Goal: Task Accomplishment & Management: Complete application form

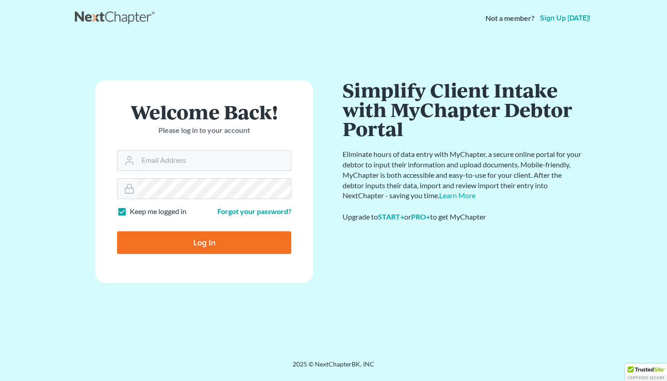
type input "[EMAIL_ADDRESS][DOMAIN_NAME]"
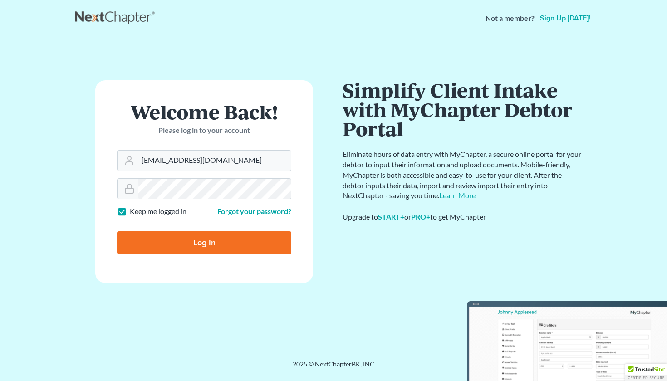
click at [194, 252] on input "Log In" at bounding box center [204, 242] width 174 height 23
type input "Thinking..."
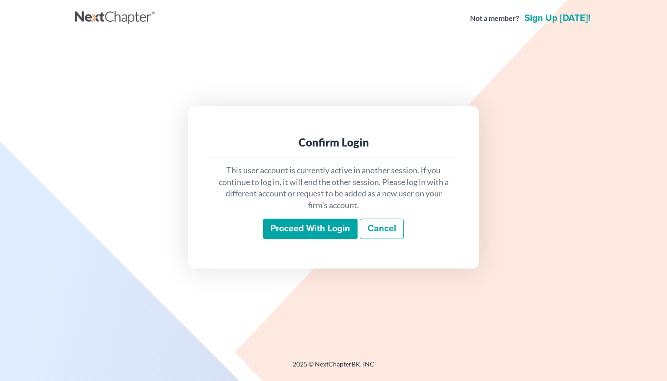
click at [294, 235] on input "Proceed with login" at bounding box center [310, 229] width 94 height 21
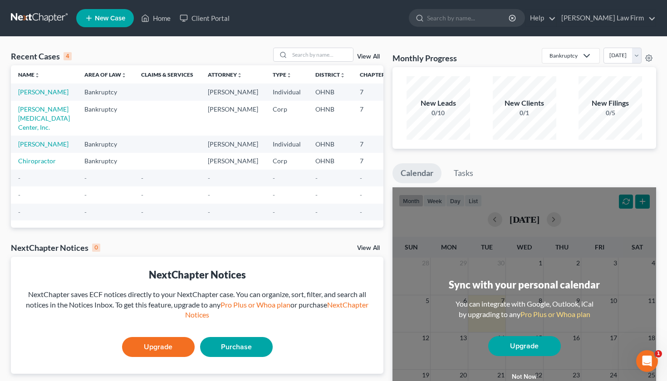
click at [104, 19] on span "New Case" at bounding box center [110, 18] width 30 height 7
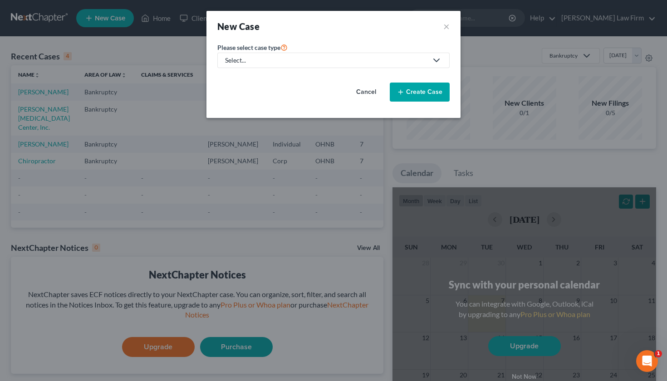
click at [272, 63] on div "Select..." at bounding box center [326, 60] width 202 height 9
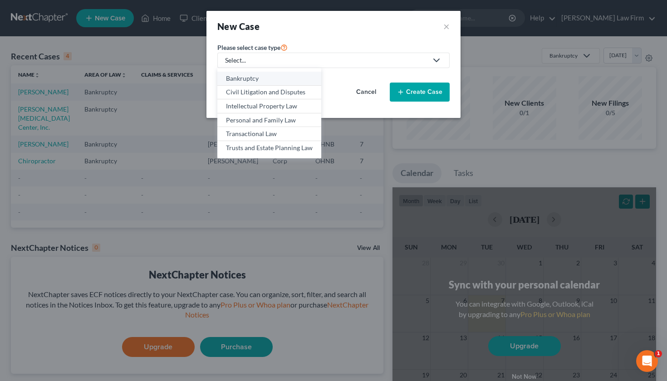
click at [267, 78] on div "Bankruptcy" at bounding box center [269, 78] width 87 height 9
select select "61"
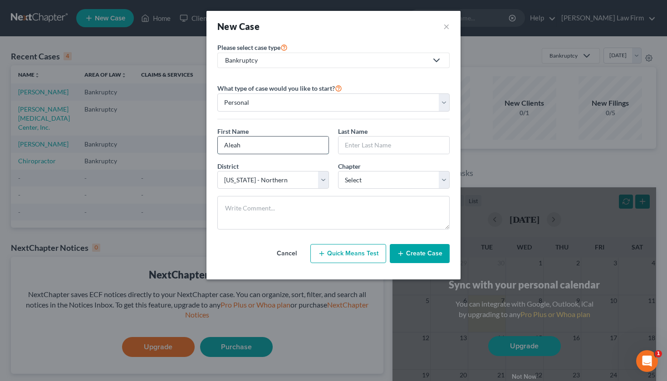
type input "Aleah"
type input "Upton"
select select "0"
click at [412, 257] on button "Create Case" at bounding box center [419, 253] width 60 height 19
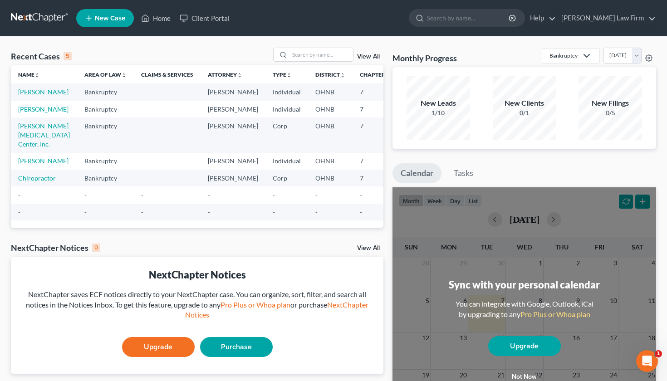
click at [103, 94] on td "Bankruptcy" at bounding box center [105, 91] width 57 height 17
click at [44, 91] on link "[PERSON_NAME]" at bounding box center [43, 92] width 50 height 8
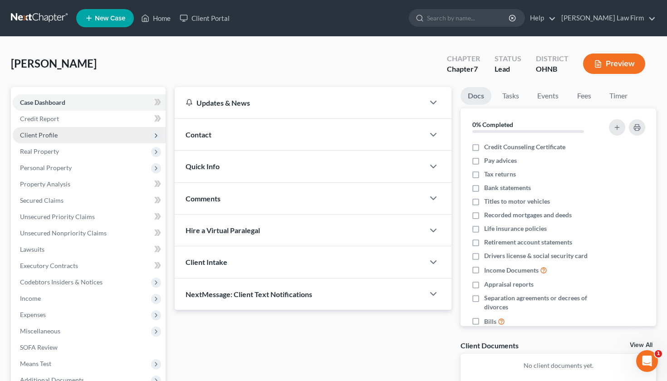
click at [138, 136] on span "Client Profile" at bounding box center [89, 135] width 153 height 16
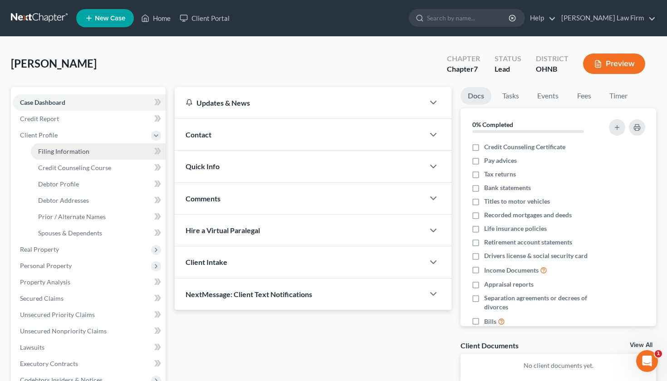
click at [130, 153] on link "Filing Information" at bounding box center [98, 151] width 135 height 16
select select "1"
select select "0"
select select "61"
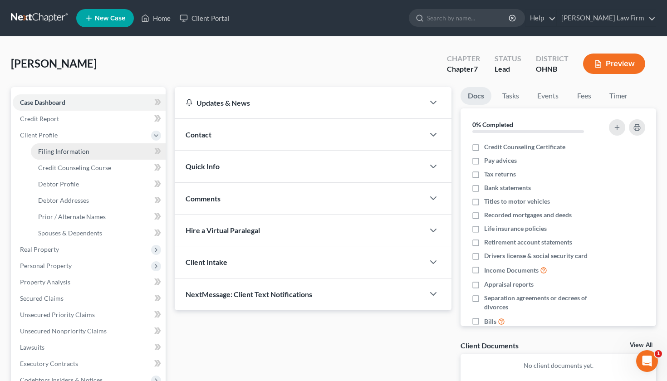
select select "36"
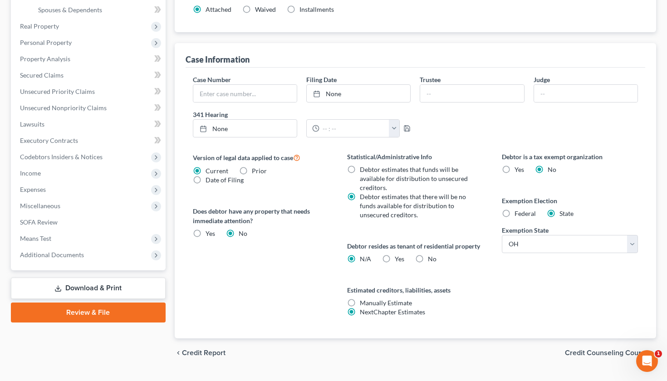
scroll to position [245, 0]
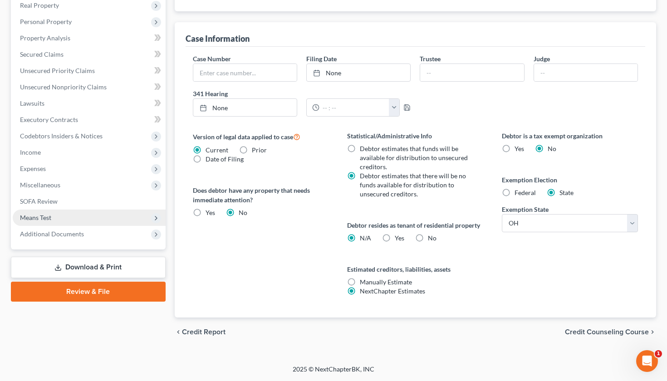
click at [49, 217] on span "Means Test" at bounding box center [35, 218] width 31 height 8
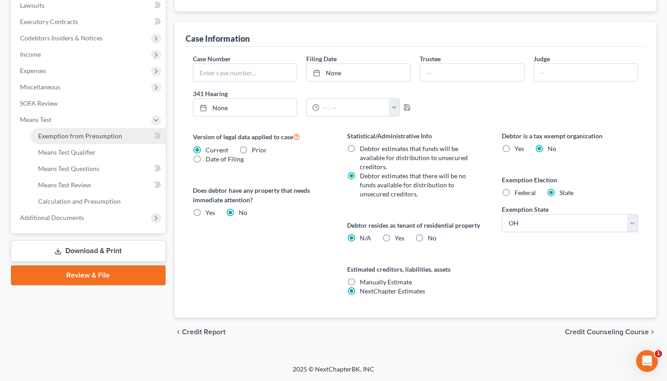
click at [76, 136] on span "Exemption from Presumption" at bounding box center [80, 136] width 84 height 8
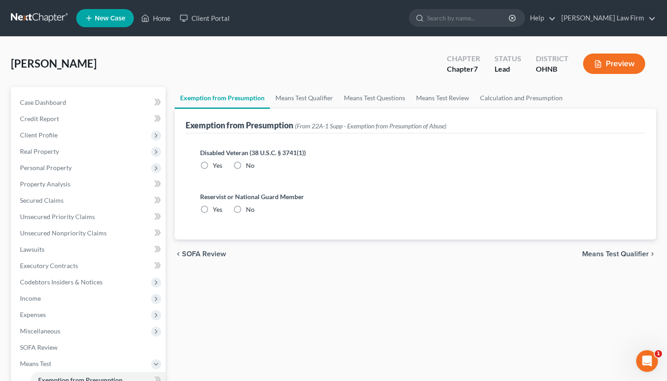
click at [246, 165] on label "No" at bounding box center [250, 165] width 9 height 9
click at [249, 165] on input "No" at bounding box center [252, 164] width 6 height 6
radio input "true"
click at [246, 206] on label "No" at bounding box center [250, 209] width 9 height 9
click at [249, 206] on input "No" at bounding box center [252, 208] width 6 height 6
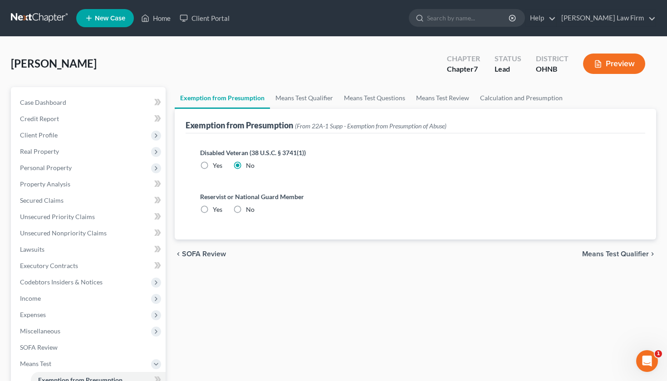
radio input "true"
click at [604, 255] on span "Means Test Qualifier" at bounding box center [615, 253] width 67 height 7
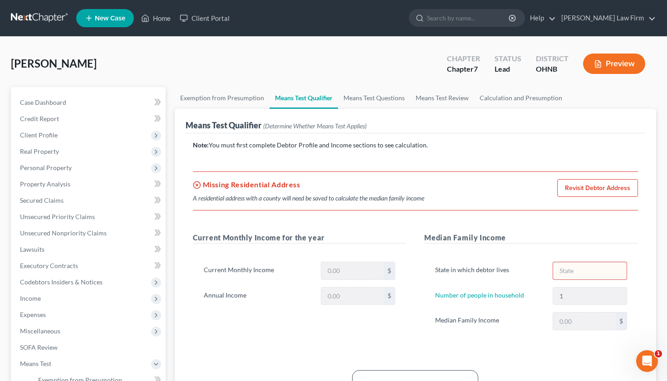
click at [601, 187] on link "Revisit Debtor Address" at bounding box center [597, 188] width 81 height 18
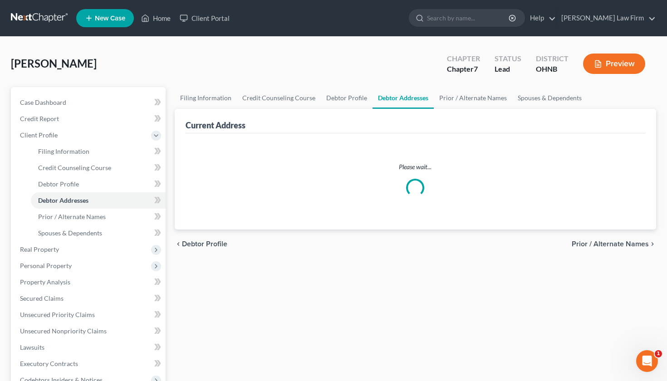
select select "0"
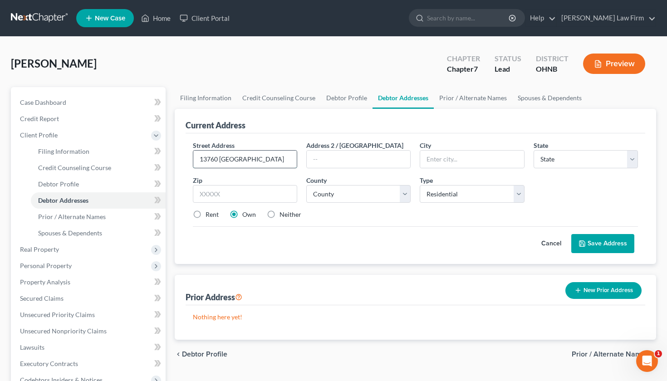
type input "13760 [GEOGRAPHIC_DATA]"
type input "Apt. 2"
type input "Lakewood"
select select "36"
click at [257, 158] on input "13760 [GEOGRAPHIC_DATA]" at bounding box center [244, 159] width 103 height 17
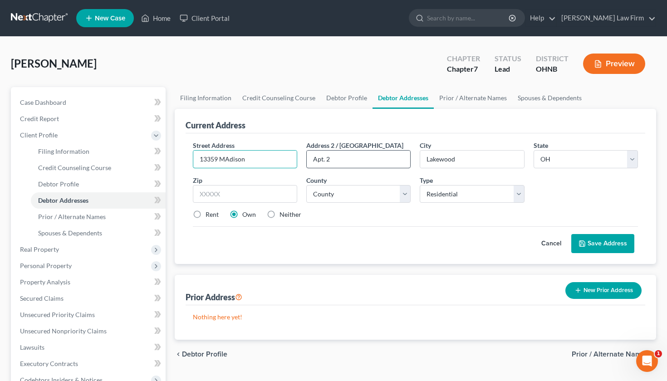
type input "13359 MAdison"
click at [339, 162] on input "Apt. 2" at bounding box center [358, 159] width 103 height 17
type input "A"
click at [279, 192] on input "text" at bounding box center [245, 194] width 104 height 18
type input "44107"
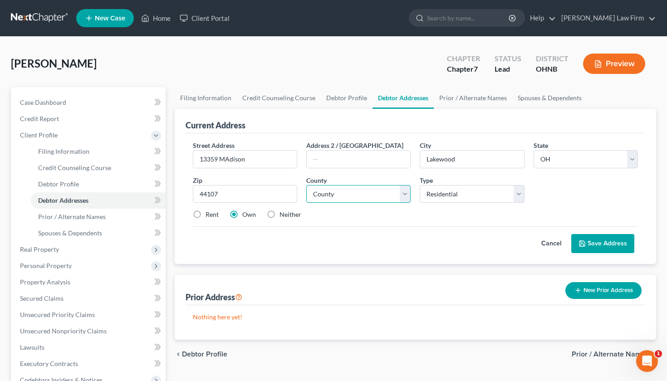
select select "17"
click at [605, 239] on button "Save Address" at bounding box center [602, 243] width 63 height 19
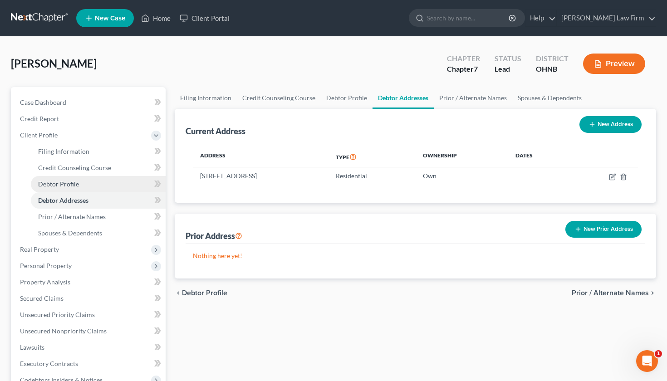
click at [135, 189] on link "Debtor Profile" at bounding box center [98, 184] width 135 height 16
select select "0"
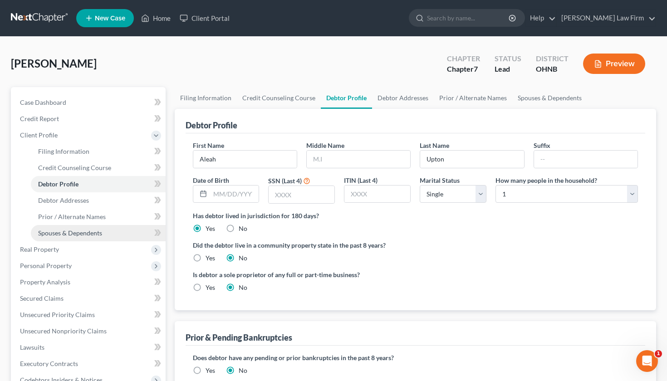
click at [115, 229] on link "Spouses & Dependents" at bounding box center [98, 233] width 135 height 16
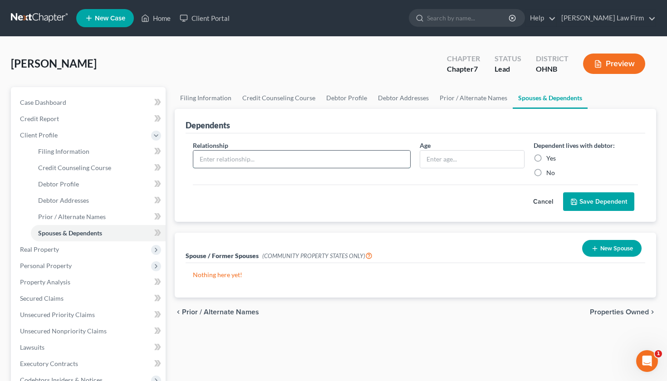
click at [299, 166] on input "text" at bounding box center [301, 159] width 217 height 17
type input "rafi"
type input "16"
click at [546, 160] on label "Yes" at bounding box center [551, 158] width 10 height 9
click at [550, 160] on input "Yes" at bounding box center [553, 157] width 6 height 6
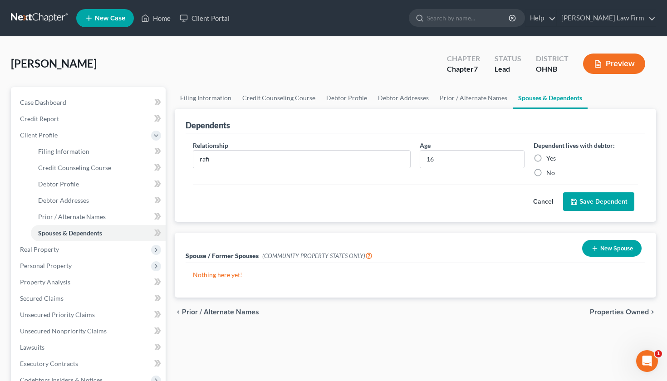
radio input "true"
click at [573, 201] on icon "submit" at bounding box center [573, 201] width 7 height 7
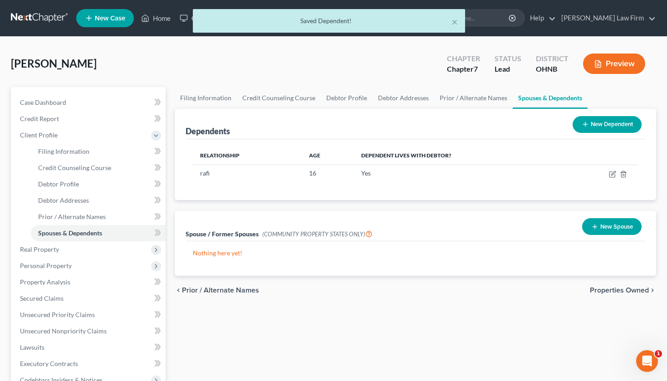
click at [590, 132] on button "New Dependent" at bounding box center [606, 124] width 69 height 17
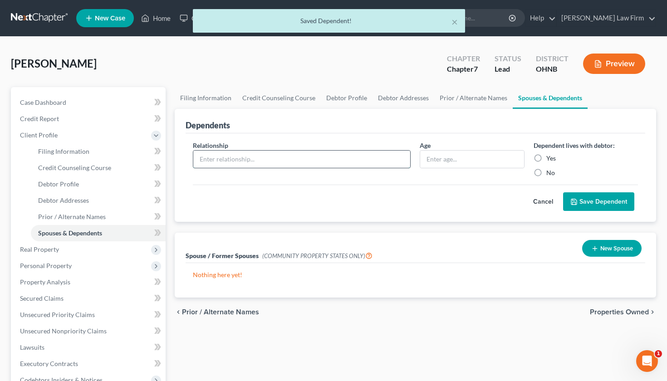
click at [352, 157] on input "text" at bounding box center [301, 159] width 217 height 17
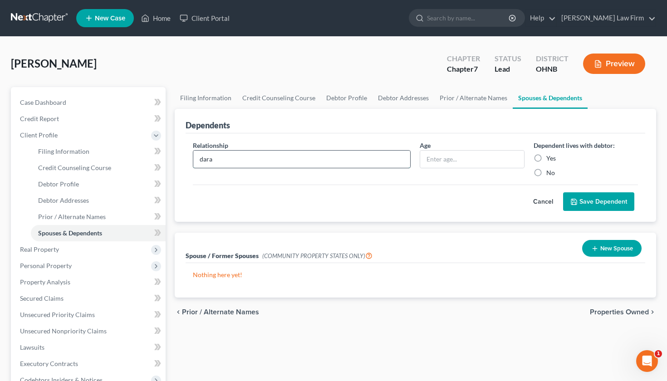
type input "dara"
type input "10"
click at [546, 156] on label "Yes" at bounding box center [551, 158] width 10 height 9
click at [550, 156] on input "Yes" at bounding box center [553, 157] width 6 height 6
radio input "true"
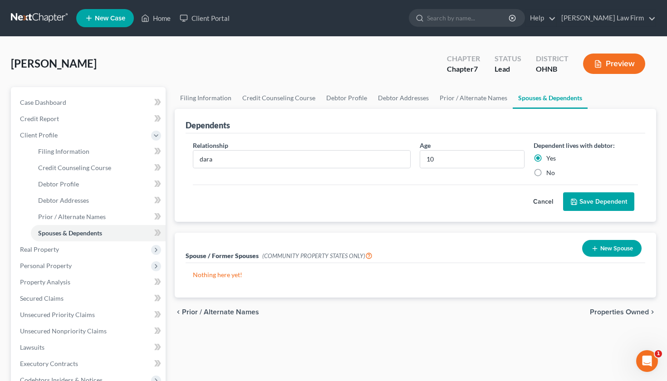
click at [589, 203] on button "Save Dependent" at bounding box center [598, 201] width 71 height 19
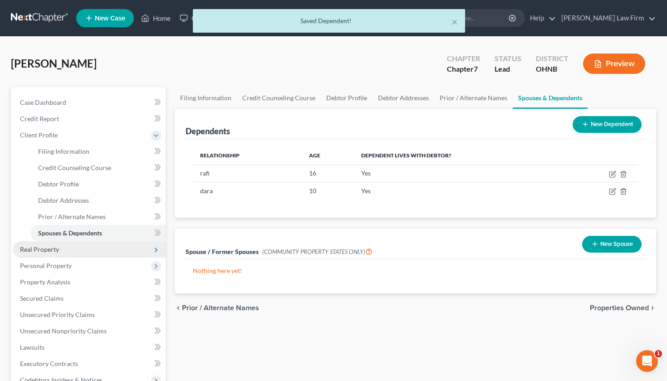
click at [143, 249] on span "Real Property" at bounding box center [89, 249] width 153 height 16
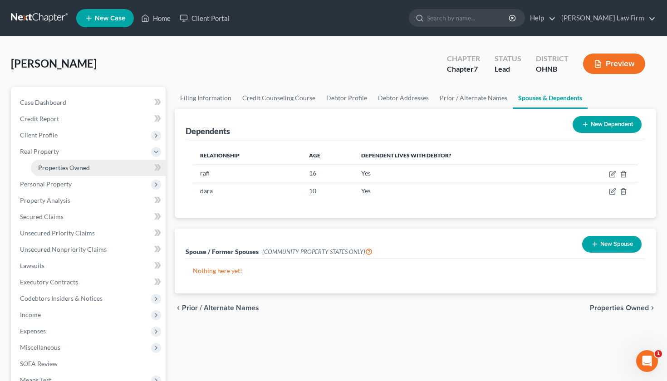
click at [62, 171] on span "Properties Owned" at bounding box center [64, 168] width 52 height 8
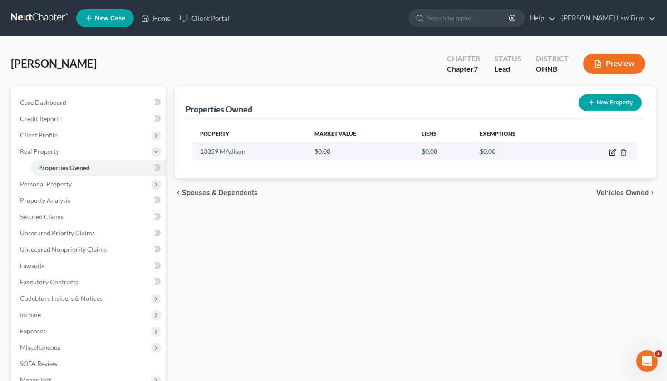
click at [612, 156] on icon "button" at bounding box center [611, 152] width 5 height 5
select select "36"
select select "17"
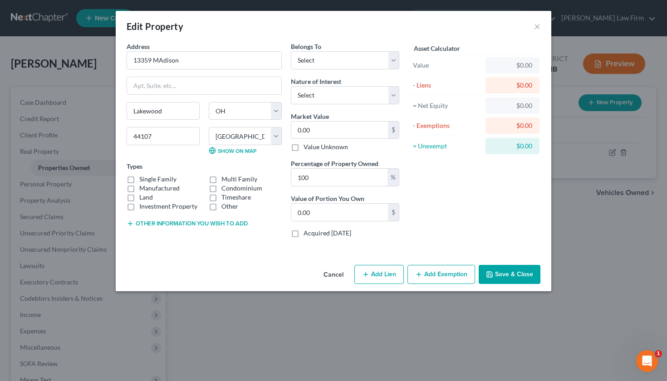
click at [66, 172] on div "Edit Property × Address * 13359 MAdison [GEOGRAPHIC_DATA] [US_STATE][GEOGRAPHIC…" at bounding box center [333, 190] width 667 height 381
click at [68, 156] on div "Edit Property × Address * 13359 MAdison [GEOGRAPHIC_DATA] [US_STATE][GEOGRAPHIC…" at bounding box center [333, 190] width 667 height 381
click at [327, 273] on button "Cancel" at bounding box center [333, 275] width 34 height 18
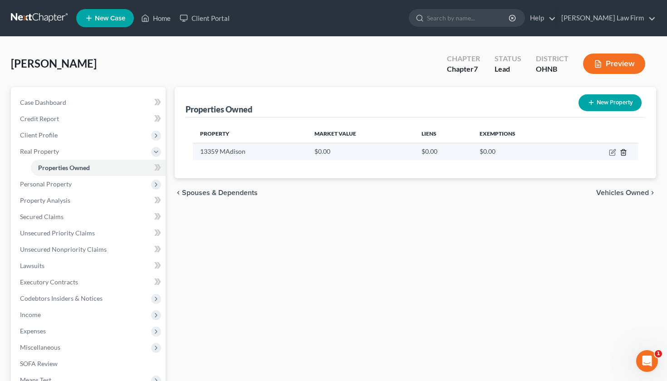
click at [625, 154] on icon "button" at bounding box center [622, 152] width 7 height 7
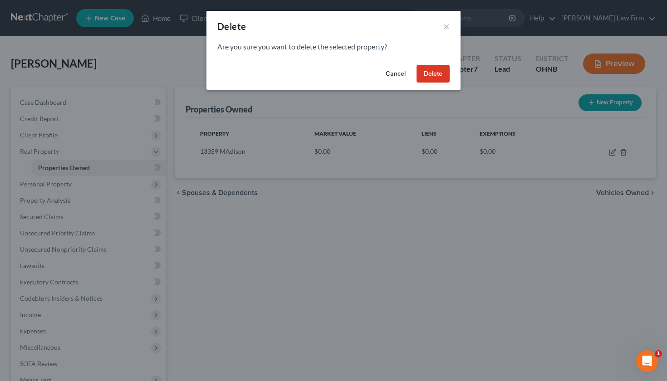
click at [433, 69] on button "Delete" at bounding box center [432, 74] width 33 height 18
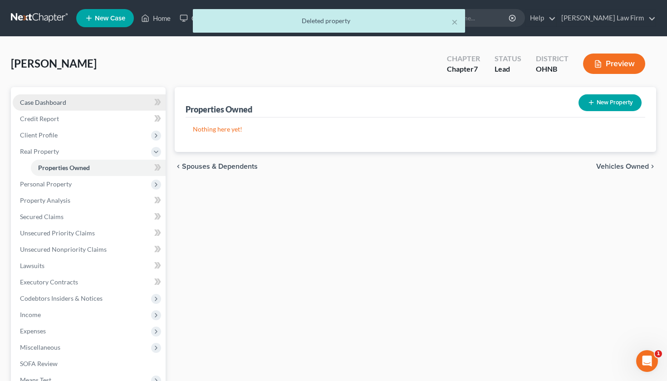
click at [102, 107] on link "Case Dashboard" at bounding box center [89, 102] width 153 height 16
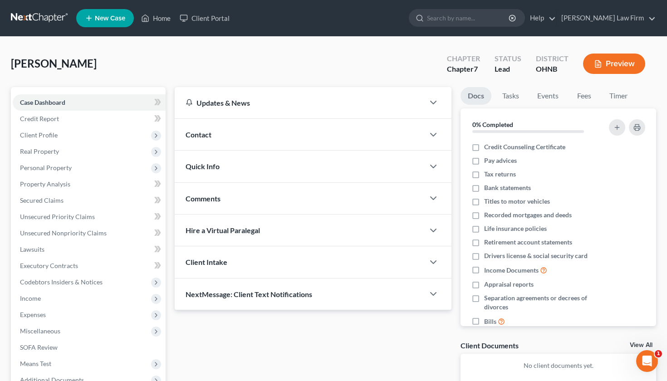
click at [223, 134] on div "Contact" at bounding box center [300, 134] width 250 height 31
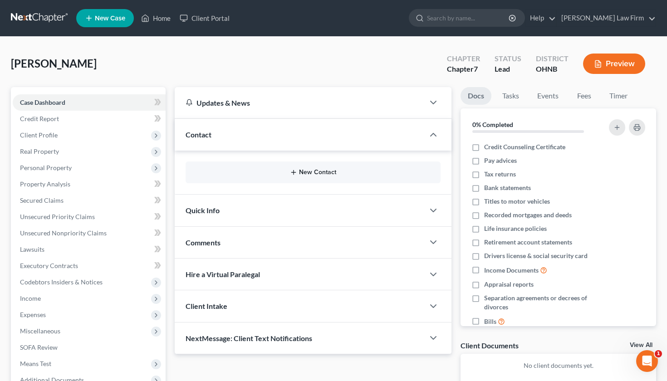
click at [297, 172] on icon "button" at bounding box center [293, 172] width 7 height 7
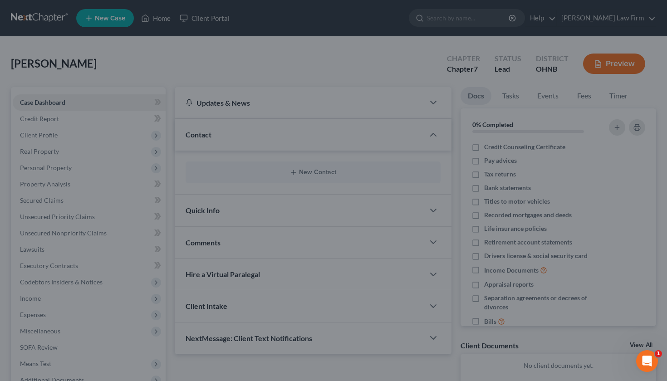
click at [89, 103] on div "New Contact × Phone Email Pronouns Phone Number * +1 Ext. Phone Label * Select …" at bounding box center [333, 190] width 667 height 381
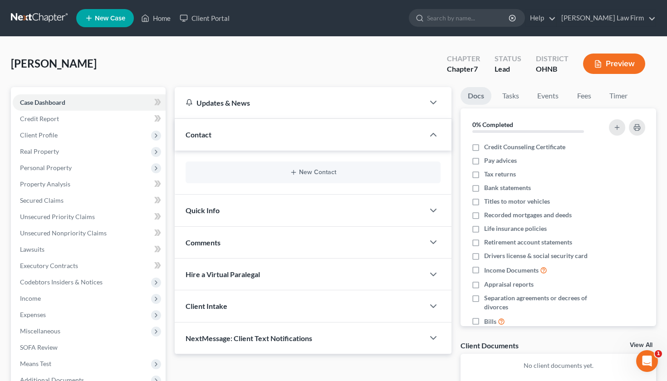
click at [89, 103] on link "Case Dashboard" at bounding box center [89, 102] width 153 height 16
click at [81, 119] on link "Credit Report" at bounding box center [89, 119] width 153 height 16
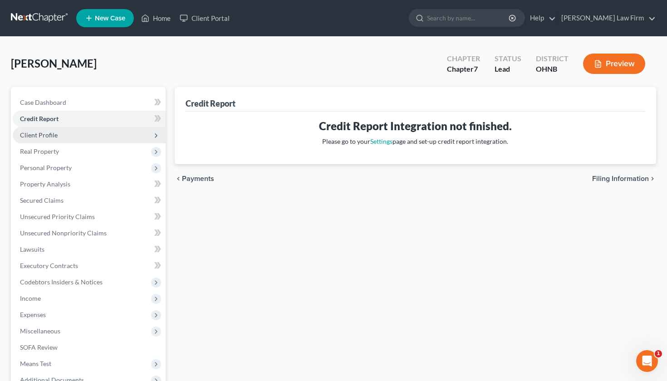
click at [71, 134] on span "Client Profile" at bounding box center [89, 135] width 153 height 16
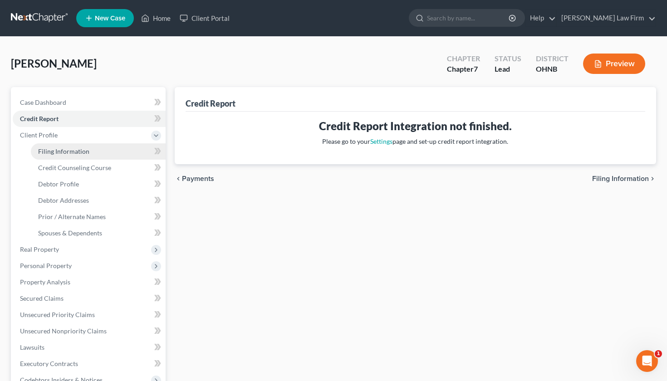
click at [66, 153] on span "Filing Information" at bounding box center [63, 151] width 51 height 8
select select "1"
select select "0"
select select "61"
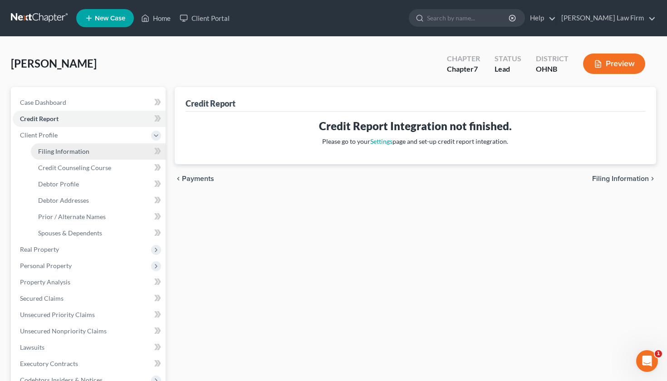
select select "0"
select select "36"
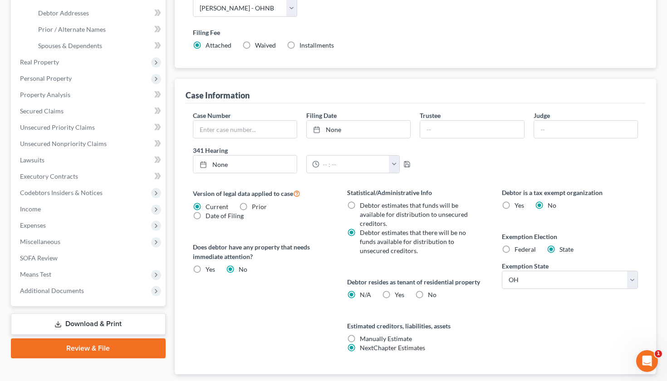
scroll to position [244, 0]
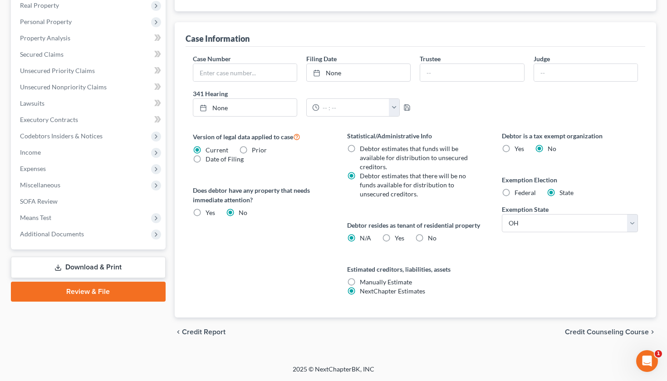
click at [394, 241] on label "Yes Yes" at bounding box center [399, 238] width 10 height 9
click at [398, 239] on input "Yes Yes" at bounding box center [401, 237] width 6 height 6
radio input "true"
radio input "false"
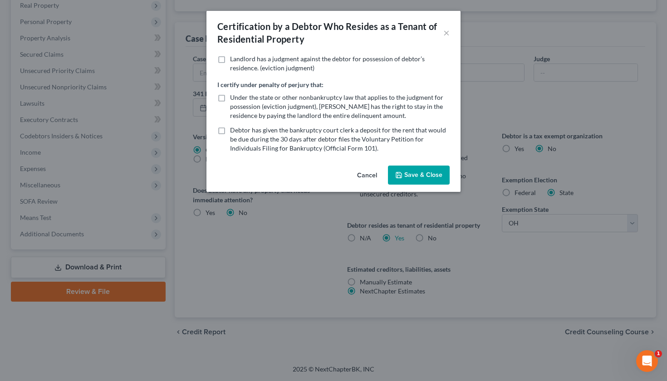
click at [370, 178] on button "Cancel" at bounding box center [367, 175] width 34 height 18
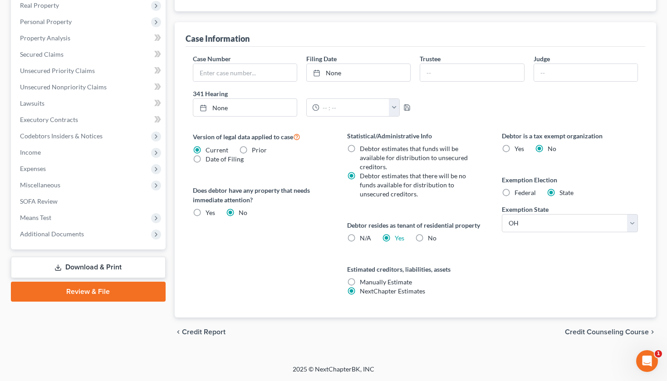
scroll to position [244, 0]
click at [633, 335] on span "Credit Counseling Course" at bounding box center [607, 331] width 84 height 7
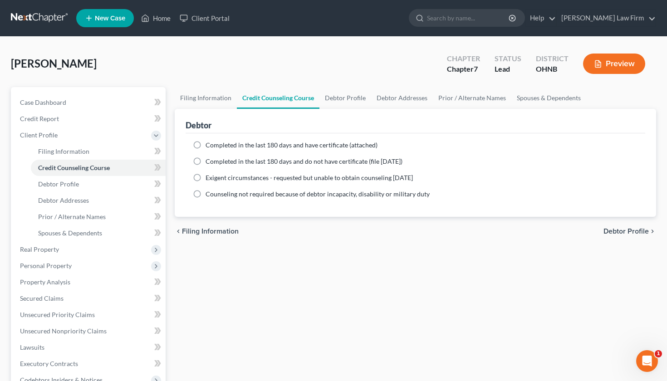
click at [629, 229] on span "Debtor Profile" at bounding box center [625, 231] width 45 height 7
select select "0"
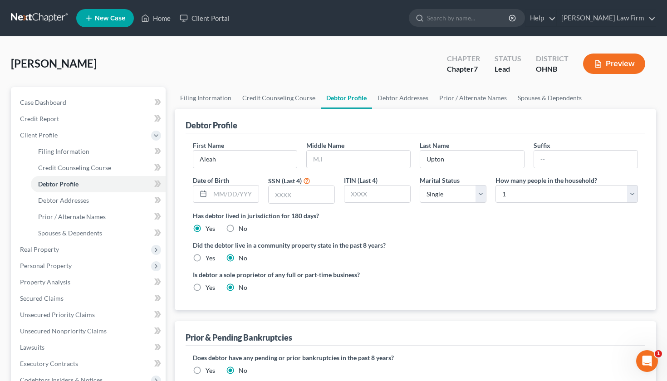
click at [564, 351] on div "Does debtor have any pending or prior bankruptcies in the past 8 years? Are any…" at bounding box center [415, 366] width 460 height 40
select select "2"
click at [564, 227] on div "Has debtor lived in jurisdiction for 180 days? Yes No Debtor must reside in jur…" at bounding box center [415, 222] width 445 height 22
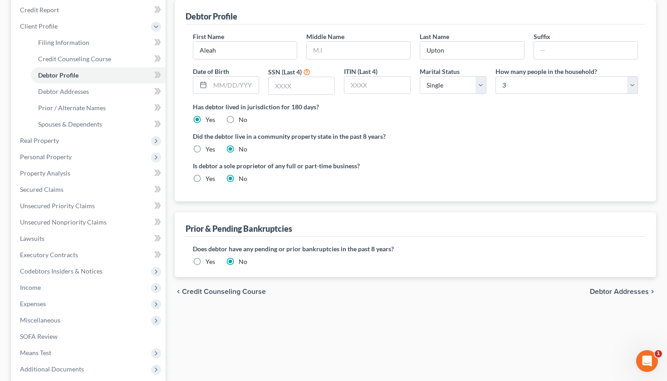
scroll to position [110, 0]
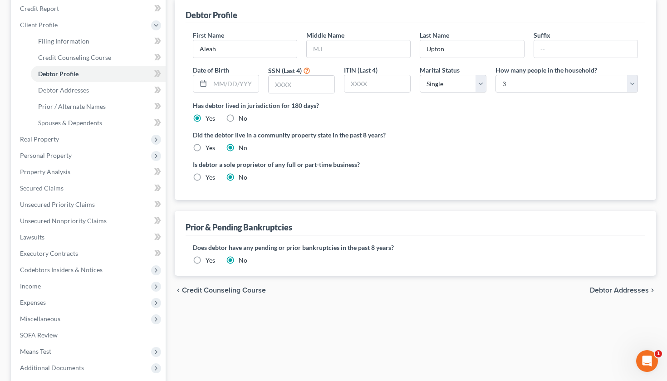
click at [623, 292] on span "Debtor Addresses" at bounding box center [618, 290] width 59 height 7
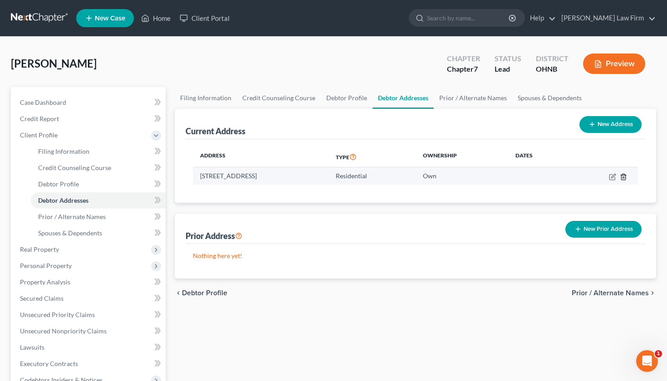
click at [623, 174] on icon "button" at bounding box center [622, 176] width 7 height 7
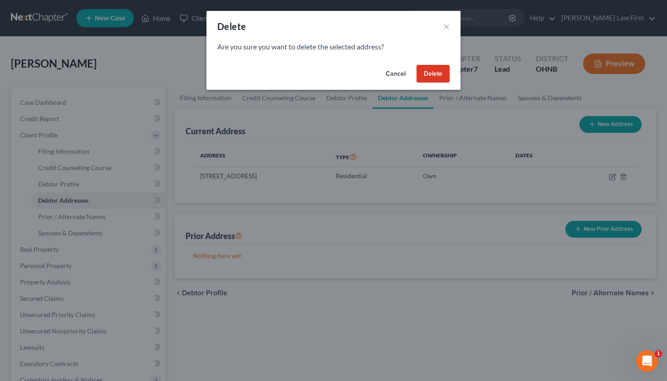
click at [439, 76] on button "Delete" at bounding box center [432, 74] width 33 height 18
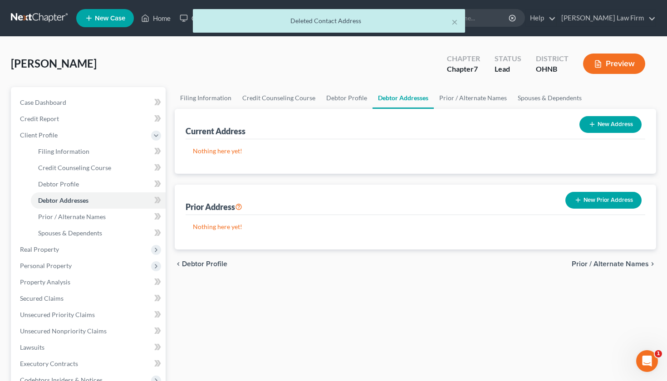
click at [613, 122] on button "New Address" at bounding box center [610, 124] width 62 height 17
select select "0"
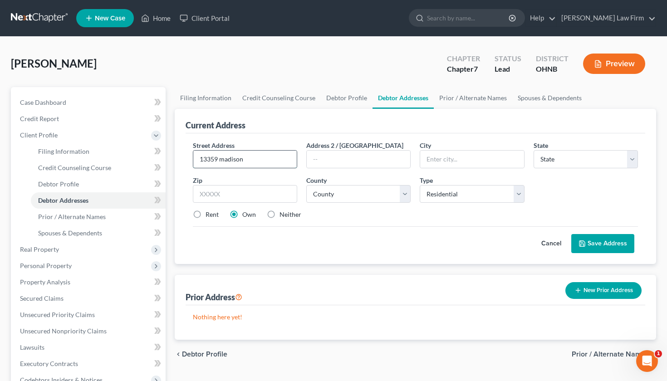
type input "13359 madison"
type input "lakewood"
select select "36"
type input "44107"
type input "Lakewood"
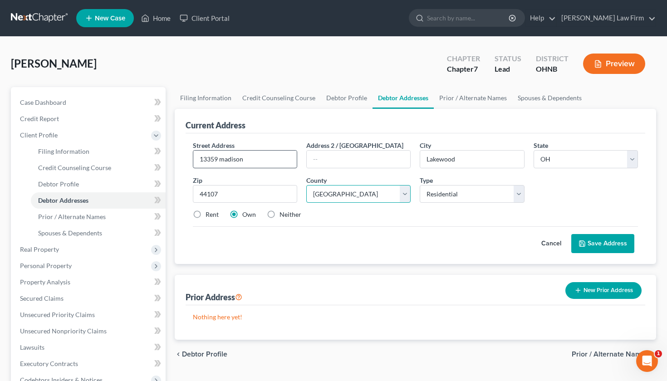
select select "17"
click at [205, 215] on label "Rent" at bounding box center [211, 214] width 13 height 9
click at [209, 215] on input "Rent" at bounding box center [212, 213] width 6 height 6
radio input "true"
click at [592, 242] on button "Save Address" at bounding box center [602, 243] width 63 height 19
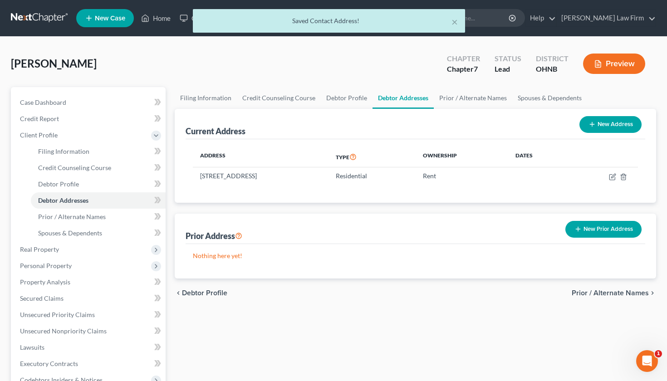
click at [609, 292] on span "Prior / Alternate Names" at bounding box center [609, 292] width 77 height 7
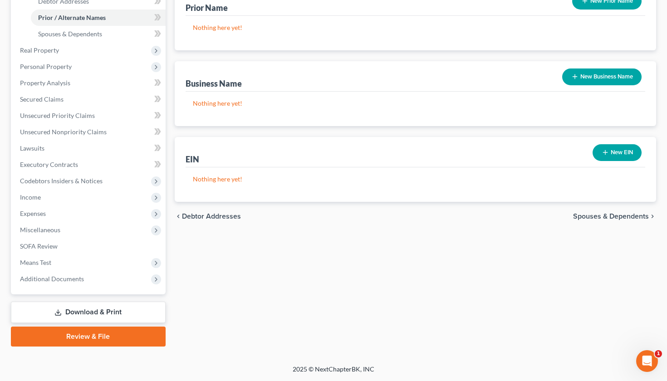
scroll to position [199, 0]
click at [623, 219] on span "Spouses & Dependents" at bounding box center [611, 216] width 76 height 7
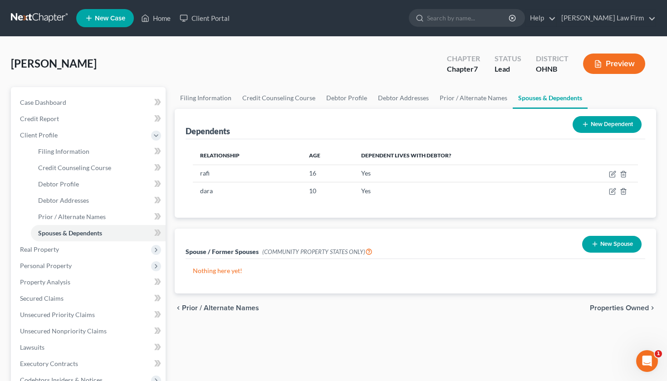
click at [638, 305] on span "Properties Owned" at bounding box center [618, 307] width 59 height 7
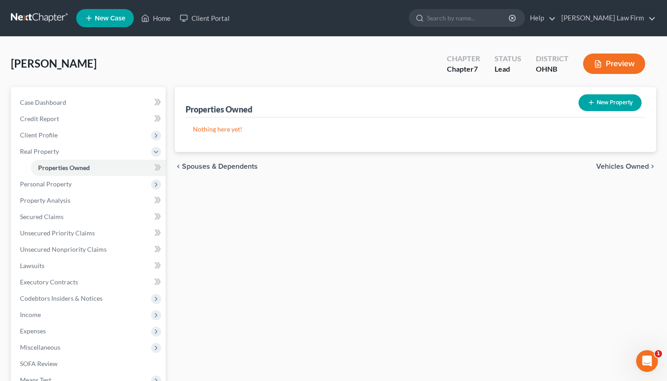
click at [636, 169] on span "Vehicles Owned" at bounding box center [622, 166] width 53 height 7
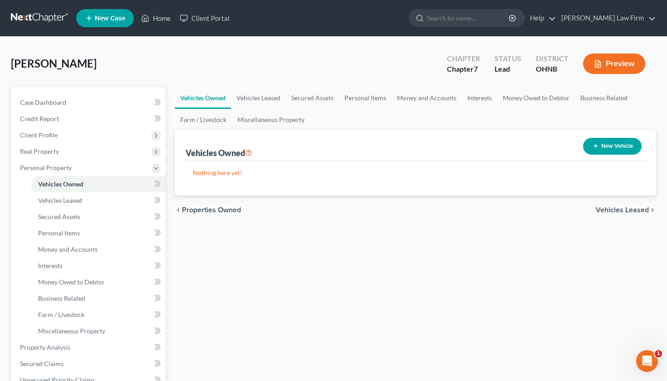
click at [617, 145] on button "New Vehicle" at bounding box center [612, 146] width 58 height 17
select select "0"
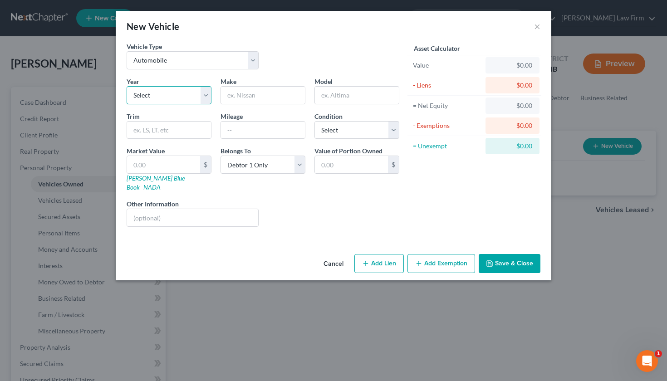
select select "4"
click at [248, 90] on input "text" at bounding box center [263, 95] width 84 height 17
type input "Jeep"
type input "cherokee"
type input "65000"
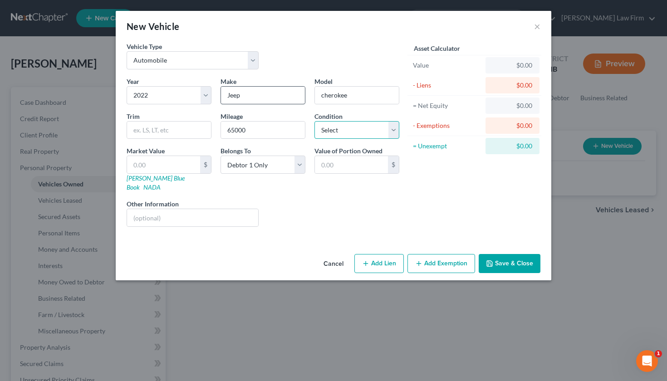
select select "2"
click at [195, 166] on input "text" at bounding box center [163, 164] width 73 height 17
type input "3"
type input "3.00"
type input "33"
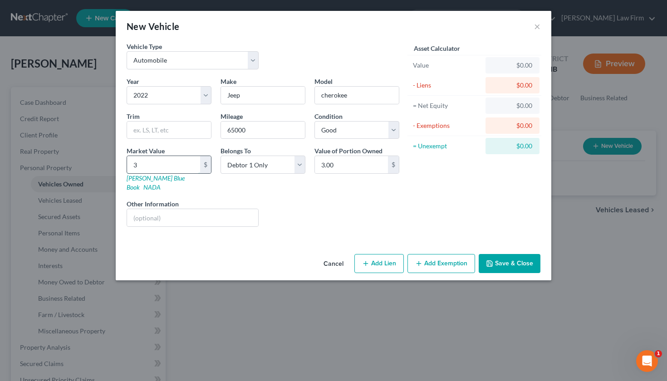
type input "33.00"
type input "3"
type input "3.00"
type input "2"
type input "2.00"
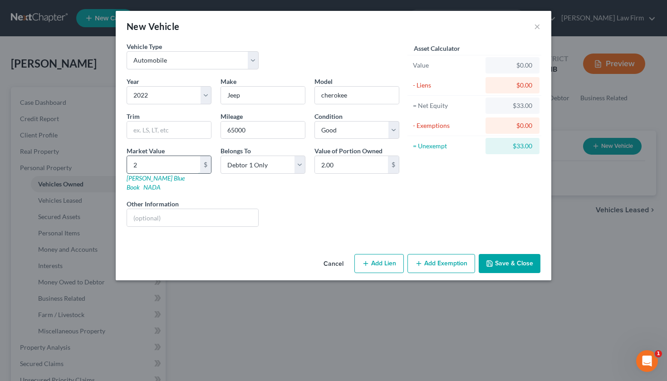
type input "22"
type input "22.00"
type input "220"
type input "220.00"
type input "2200"
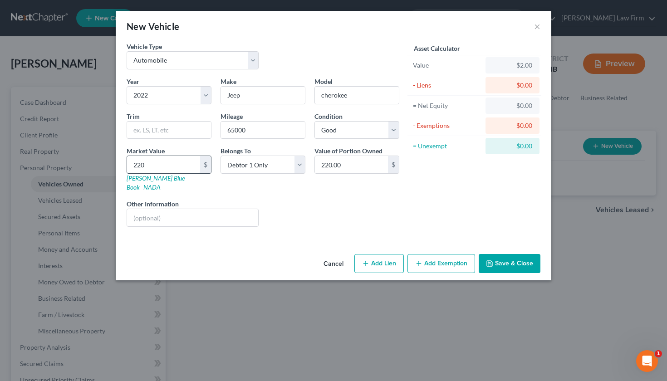
type input "2,200.00"
type input "2,2000"
type input "22,000.00"
type input "22,000"
click at [392, 169] on div "$" at bounding box center [393, 164] width 11 height 17
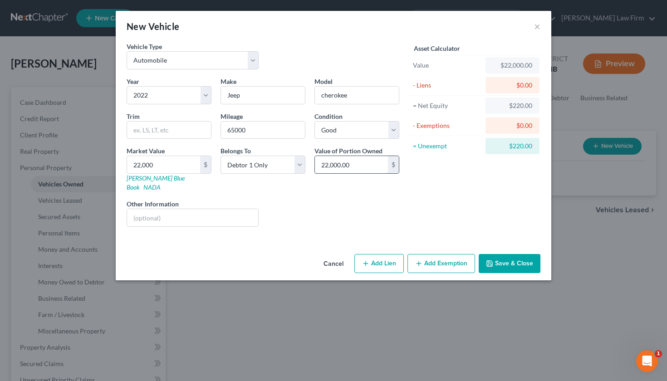
click at [361, 168] on input "22,000.00" at bounding box center [351, 164] width 73 height 17
type input "2"
type input "5,000"
click at [522, 256] on button "Save & Close" at bounding box center [509, 263] width 62 height 19
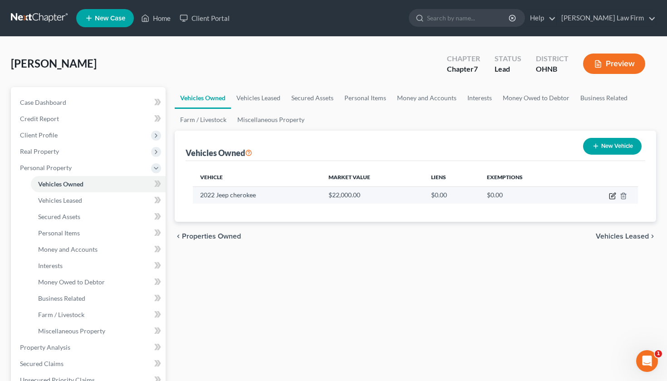
click at [614, 198] on icon "button" at bounding box center [612, 195] width 7 height 7
select select "0"
select select "4"
select select "2"
select select "0"
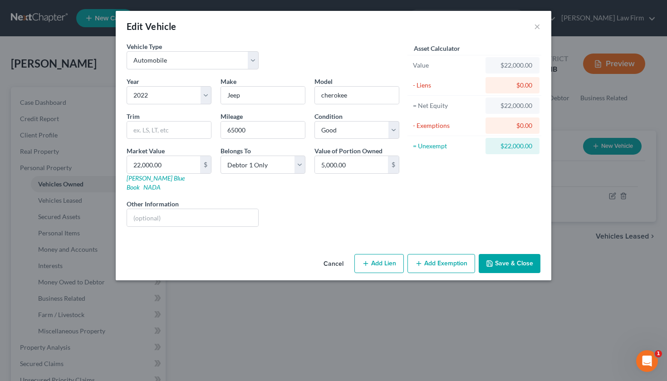
click at [517, 85] on div "$0.00" at bounding box center [511, 85] width 39 height 9
click at [517, 254] on button "Save & Close" at bounding box center [509, 263] width 62 height 19
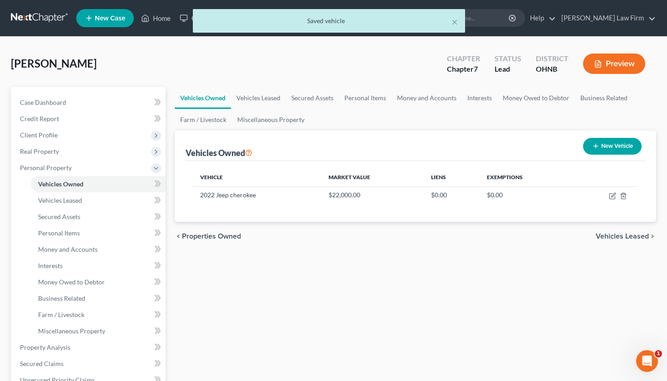
click at [597, 238] on span "Vehicles Leased" at bounding box center [621, 236] width 53 height 7
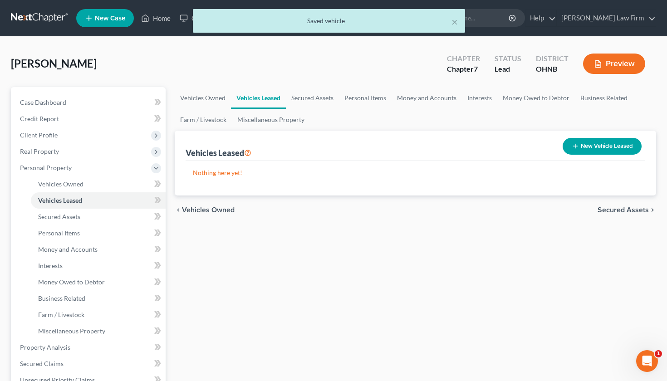
click at [633, 213] on span "Secured Assets" at bounding box center [622, 209] width 51 height 7
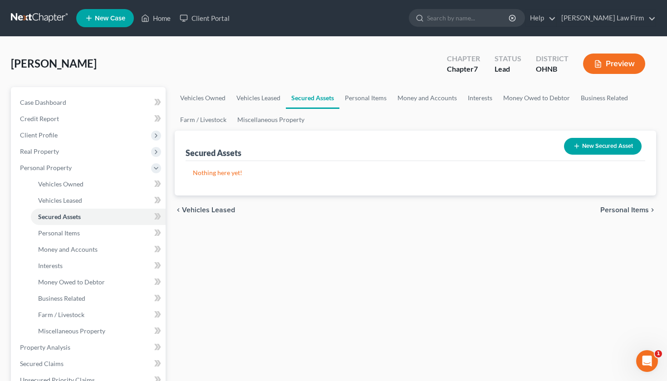
click at [611, 142] on button "New Secured Asset" at bounding box center [603, 146] width 78 height 17
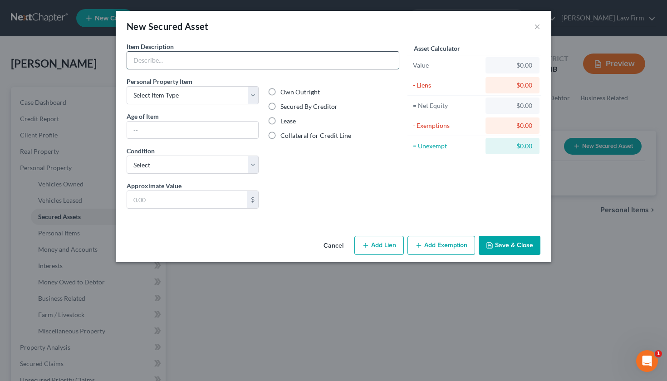
click at [317, 64] on input "text" at bounding box center [263, 60] width 272 height 17
type input "Jeep Cherokee"
select select "other"
click at [335, 248] on button "Cancel" at bounding box center [333, 246] width 34 height 18
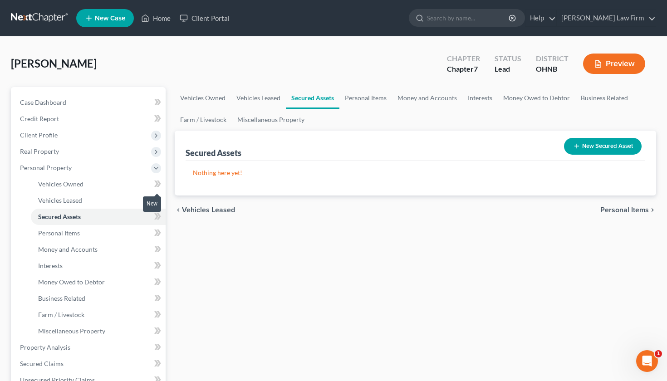
click at [157, 187] on icon at bounding box center [157, 183] width 7 height 11
click at [111, 178] on link "Vehicles Owned" at bounding box center [98, 184] width 135 height 16
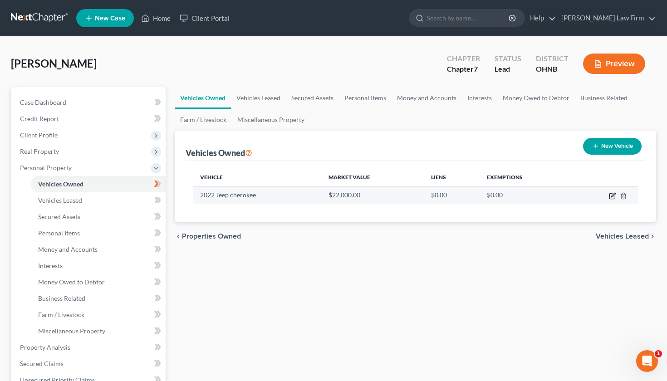
click at [612, 198] on icon "button" at bounding box center [612, 195] width 7 height 7
select select "0"
select select "4"
select select "2"
select select "0"
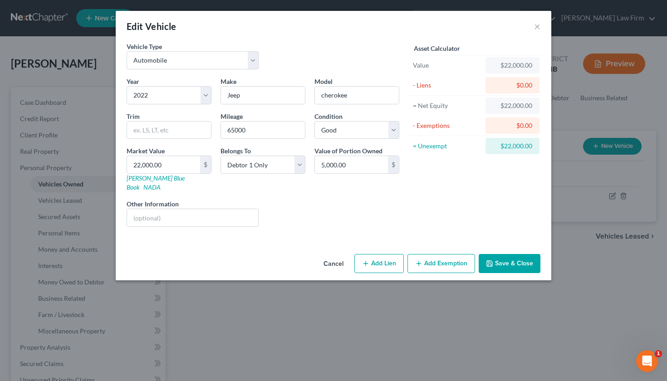
click at [527, 254] on button "Save & Close" at bounding box center [509, 263] width 62 height 19
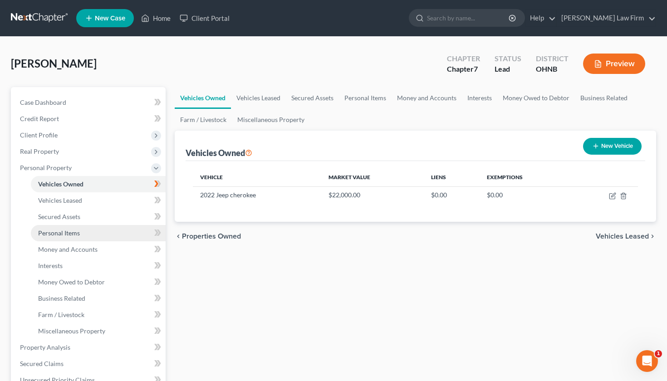
click at [113, 235] on link "Personal Items" at bounding box center [98, 233] width 135 height 16
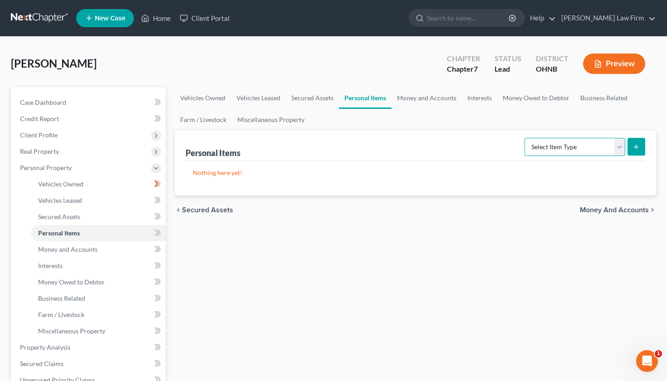
select select "clothing"
click at [638, 146] on icon "submit" at bounding box center [635, 146] width 7 height 7
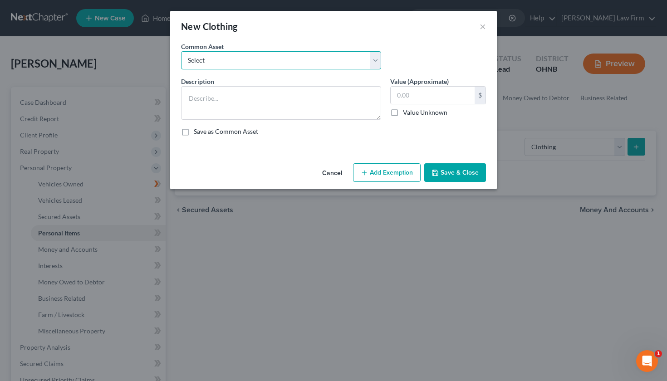
select select "1"
type textarea "Misc. personal clothing."
type input "100.00"
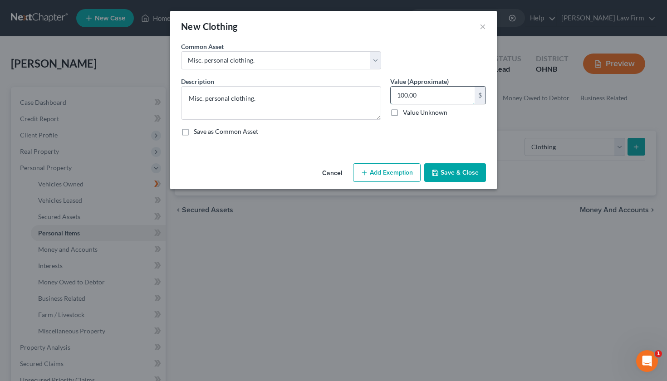
click at [424, 97] on input "100.00" at bounding box center [432, 95] width 84 height 17
click at [403, 112] on label "Value Unknown" at bounding box center [425, 112] width 44 height 9
click at [406, 112] on input "Value Unknown" at bounding box center [409, 111] width 6 height 6
checkbox input "true"
type input "0.00"
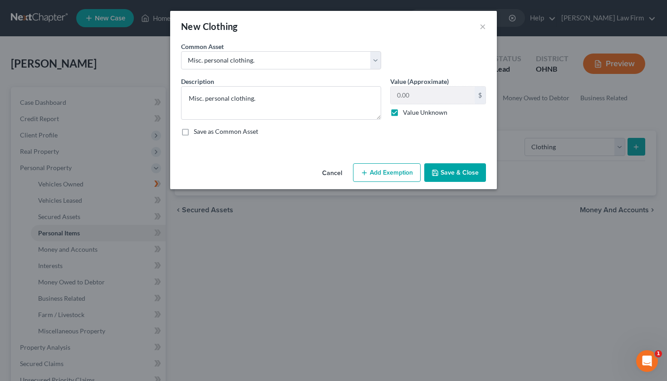
click at [451, 174] on button "Save & Close" at bounding box center [455, 172] width 62 height 19
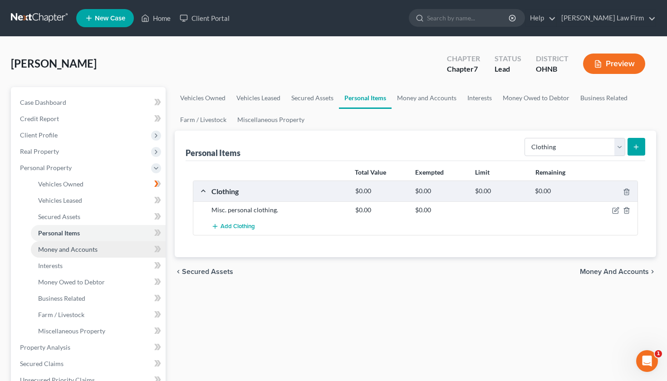
click at [93, 252] on span "Money and Accounts" at bounding box center [67, 249] width 59 height 8
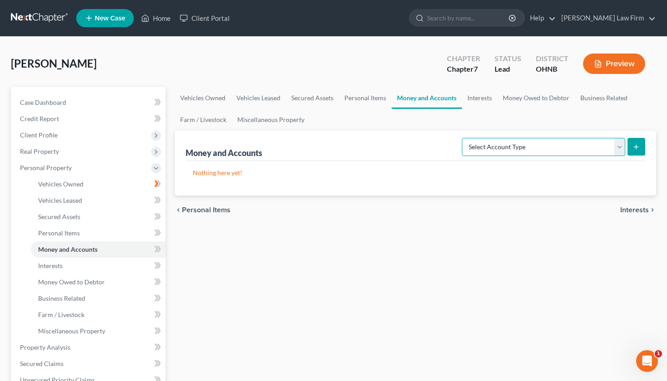
select select "checking"
click at [638, 147] on icon "submit" at bounding box center [635, 146] width 7 height 7
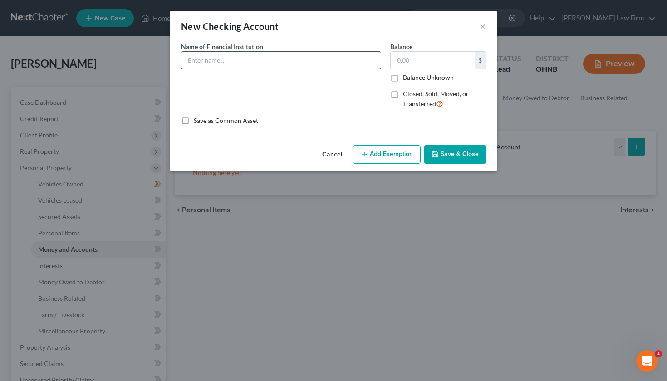
click at [306, 64] on input "text" at bounding box center [280, 60] width 199 height 17
type input "Chase"
click at [417, 63] on input "text" at bounding box center [432, 60] width 84 height 17
type input "200"
click at [459, 150] on button "Save & Close" at bounding box center [455, 154] width 62 height 19
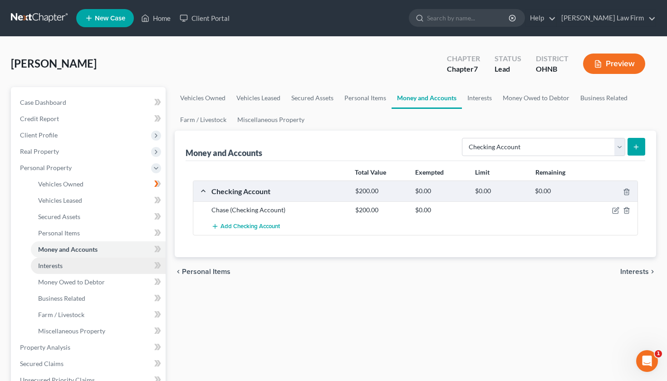
click at [86, 268] on link "Interests" at bounding box center [98, 266] width 135 height 16
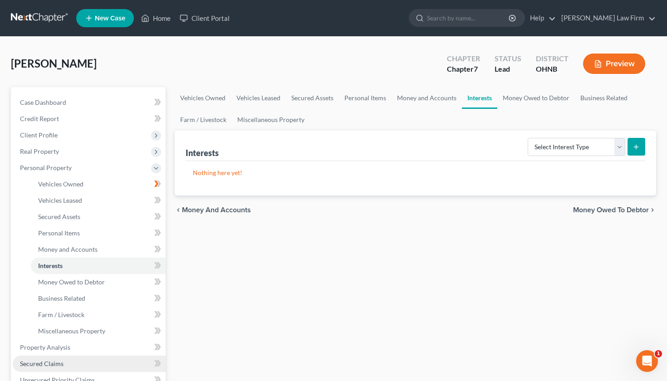
click at [47, 365] on span "Secured Claims" at bounding box center [42, 364] width 44 height 8
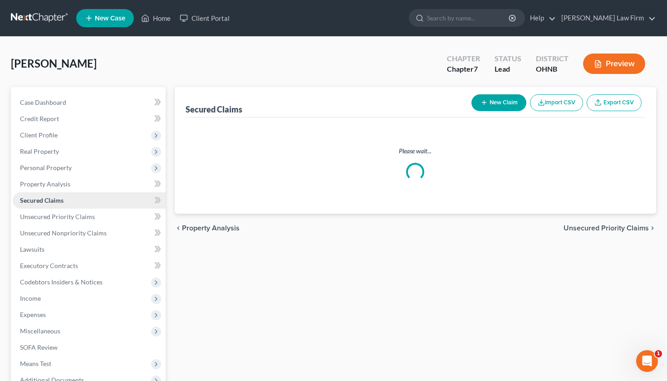
click at [47, 365] on ul "Case Dashboard Payments Invoices Payments Payments Credit Report Client Profile" at bounding box center [89, 241] width 153 height 294
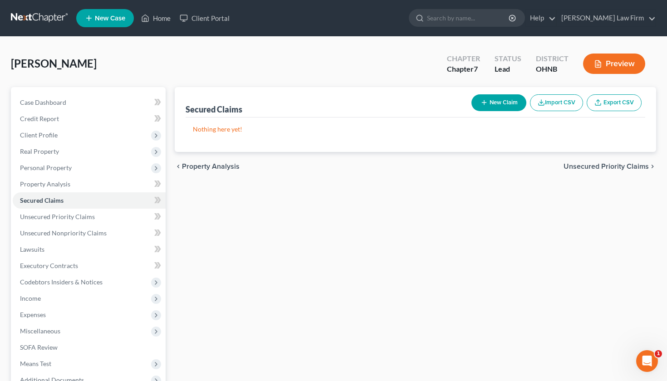
click at [497, 104] on button "New Claim" at bounding box center [498, 102] width 55 height 17
select select "0"
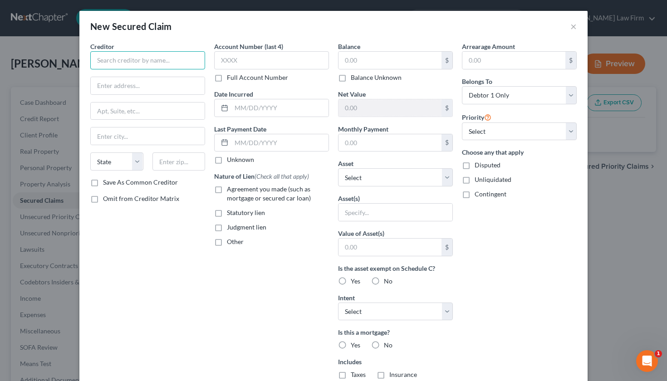
click at [179, 63] on input "text" at bounding box center [147, 60] width 115 height 18
type input "Chrysler"
click at [265, 107] on input "text" at bounding box center [279, 107] width 97 height 17
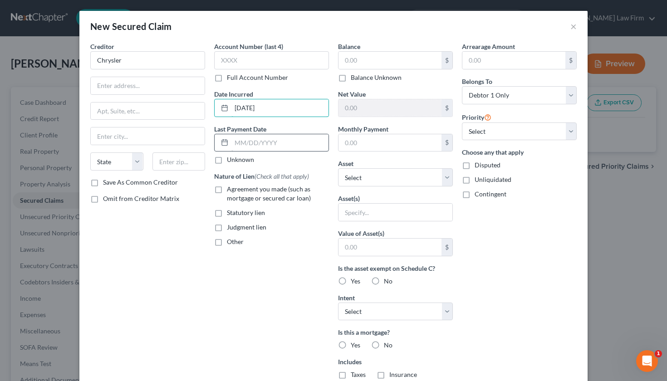
type input "[DATE]"
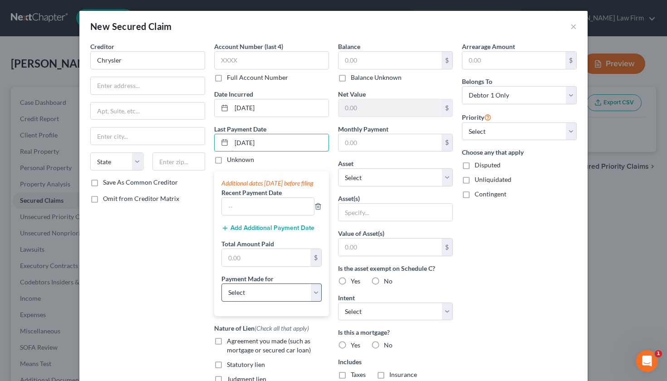
type input "[DATE]"
select select "0"
click at [423, 59] on input "text" at bounding box center [389, 60] width 103 height 17
type input "37,000"
click at [375, 206] on input "text" at bounding box center [395, 212] width 114 height 17
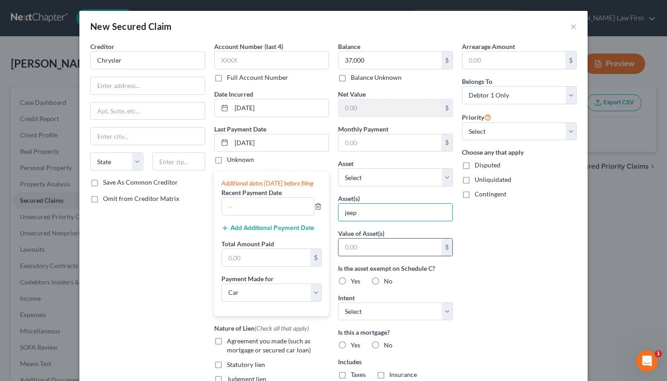
type input "jeep"
click at [382, 249] on input "text" at bounding box center [389, 247] width 103 height 17
type input "22,000"
select select "0"
click at [384, 346] on label "No" at bounding box center [388, 345] width 9 height 9
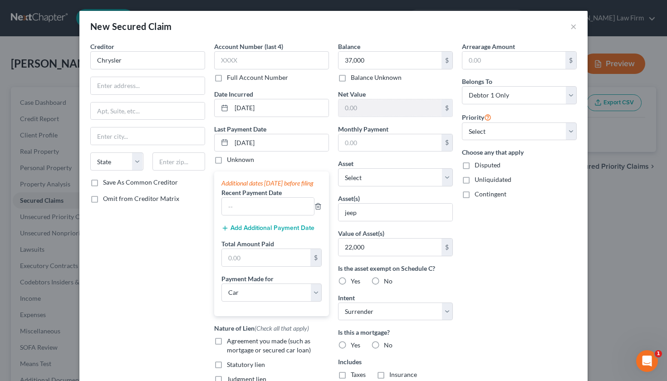
click at [387, 346] on input "No" at bounding box center [390, 344] width 6 height 6
radio input "true"
click at [384, 375] on label "No" at bounding box center [388, 374] width 9 height 9
click at [387, 375] on input "No" at bounding box center [390, 373] width 6 height 6
radio input "true"
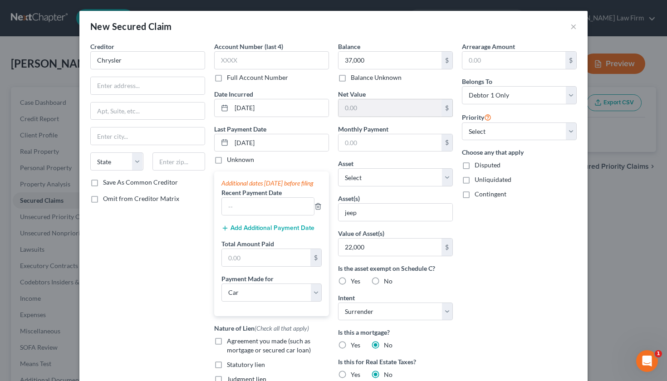
click at [438, 108] on input "text" at bounding box center [389, 107] width 103 height 17
click at [482, 223] on div "Arrearage Amount $ Belongs To * Select Debtor 1 Only Debtor 2 Only Debtor 1 And…" at bounding box center [519, 259] width 124 height 434
click at [227, 350] on label "Agreement you made (such as mortgage or secured car loan)" at bounding box center [278, 345] width 102 height 18
click at [230, 342] on input "Agreement you made (such as mortgage or secured car loan)" at bounding box center [233, 339] width 6 height 6
checkbox input "true"
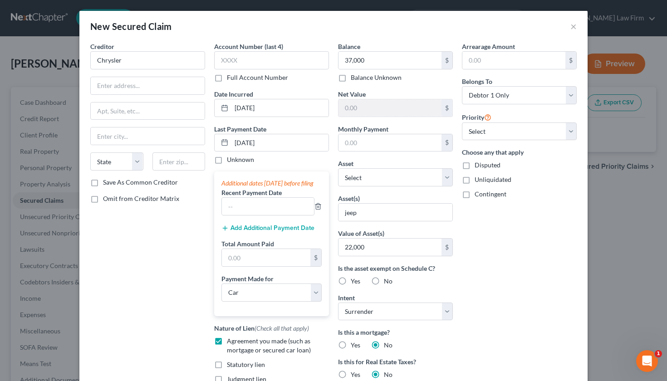
click at [464, 340] on div "Arrearage Amount $ Belongs To * Select Debtor 1 Only Debtor 2 Only Debtor 1 And…" at bounding box center [519, 259] width 124 height 434
drag, startPoint x: 630, startPoint y: 330, endPoint x: 640, endPoint y: 325, distance: 11.2
click at [630, 330] on div "New Secured Claim × Creditor * Chrysler State [US_STATE] AK AR AZ CA CO [GEOGRA…" at bounding box center [333, 190] width 667 height 381
drag, startPoint x: 464, startPoint y: 267, endPoint x: 465, endPoint y: 254, distance: 12.3
click at [465, 254] on div "Arrearage Amount $ Belongs To * Select Debtor 1 Only Debtor 2 Only Debtor 1 And…" at bounding box center [519, 259] width 124 height 434
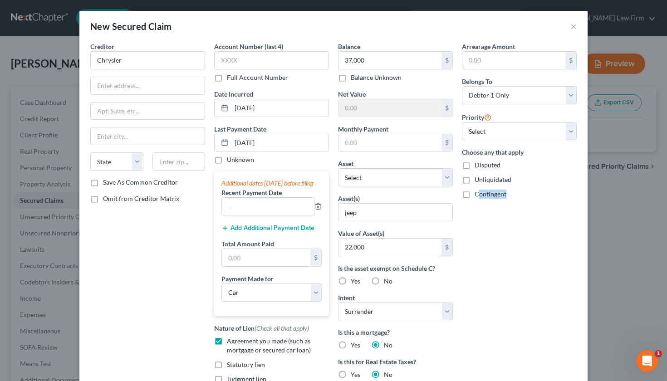
drag, startPoint x: 461, startPoint y: 239, endPoint x: 461, endPoint y: 204, distance: 35.4
click at [463, 200] on div "Arrearage Amount $ Belongs To * Select Debtor 1 Only Debtor 2 Only Debtor 1 And…" at bounding box center [519, 259] width 124 height 434
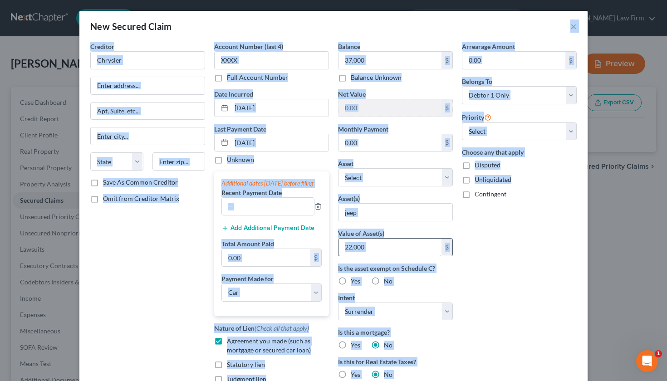
drag, startPoint x: 501, startPoint y: 31, endPoint x: 433, endPoint y: 242, distance: 221.7
click at [439, 234] on div "New Secured Claim × Creditor * Chrysler State [US_STATE] AK AR AZ CA CO [GEOGRA…" at bounding box center [333, 266] width 508 height 511
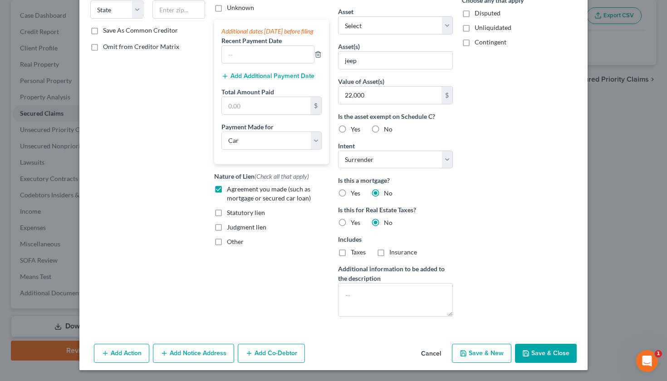
scroll to position [101, 0]
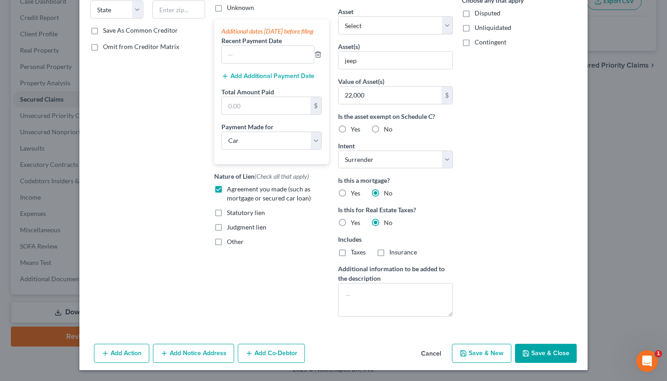
drag, startPoint x: 483, startPoint y: 259, endPoint x: 512, endPoint y: 379, distance: 123.2
click at [512, 380] on div "New Secured Claim × Creditor * Chrysler State [US_STATE] AK AR AZ CA CO [GEOGRA…" at bounding box center [333, 190] width 667 height 381
click at [536, 351] on button "Save & Close" at bounding box center [546, 353] width 62 height 19
select select
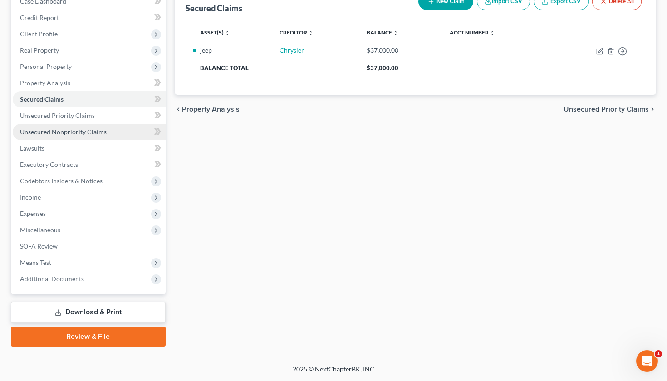
click at [111, 132] on link "Unsecured Nonpriority Claims" at bounding box center [89, 132] width 153 height 16
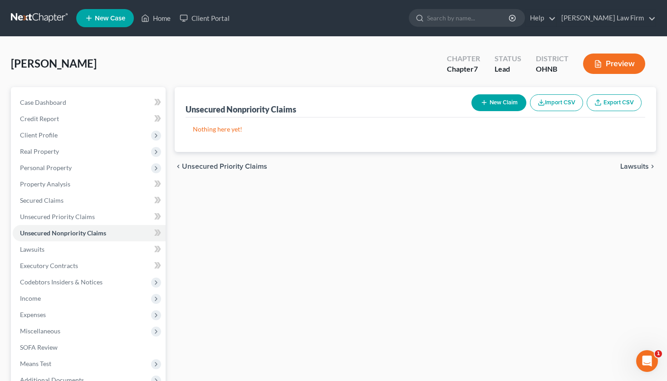
click at [489, 100] on button "New Claim" at bounding box center [498, 102] width 55 height 17
select select "0"
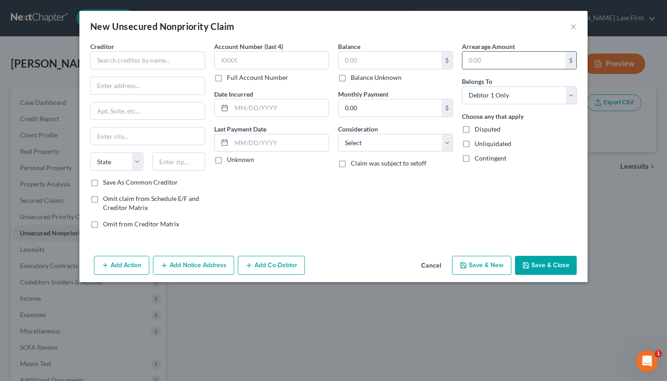
click at [495, 59] on input "text" at bounding box center [513, 60] width 103 height 17
click at [173, 55] on input "text" at bounding box center [147, 60] width 115 height 18
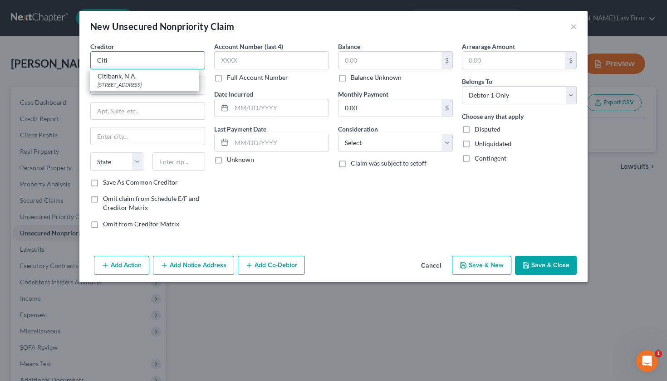
type input "Citi"
click at [103, 183] on label "Save As Common Creditor" at bounding box center [140, 182] width 75 height 9
click at [107, 183] on input "Save As Common Creditor" at bounding box center [110, 181] width 6 height 6
checkbox input "true"
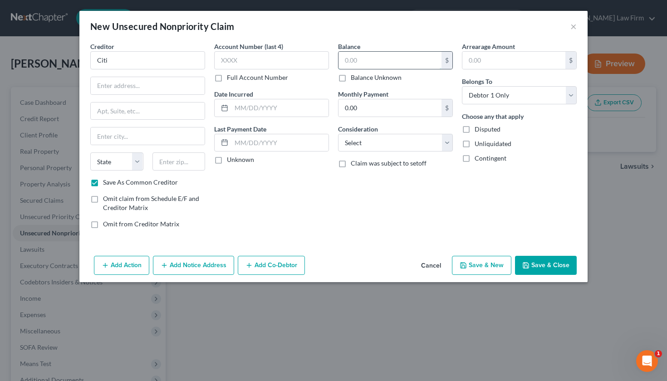
click at [374, 60] on input "text" at bounding box center [389, 60] width 103 height 17
type input "21,000"
click at [373, 106] on input "0.00" at bounding box center [389, 107] width 103 height 17
select select "2"
click at [545, 265] on button "Save & Close" at bounding box center [546, 265] width 62 height 19
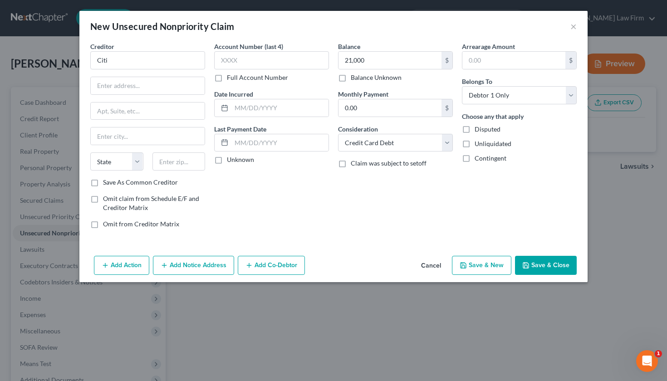
checkbox input "false"
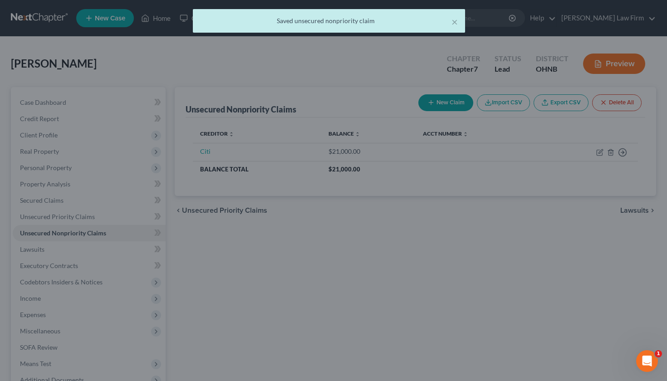
type input "21,000.00"
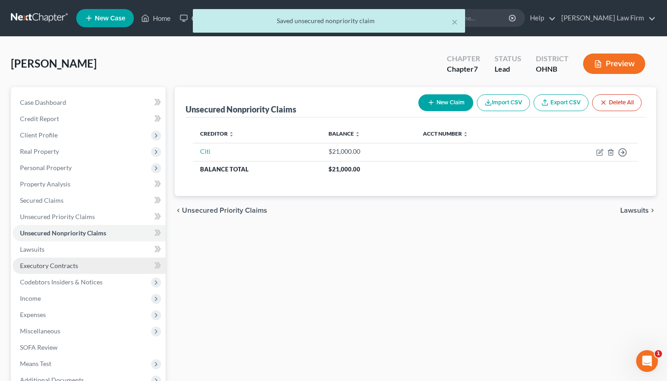
click at [115, 263] on link "Executory Contracts" at bounding box center [89, 266] width 153 height 16
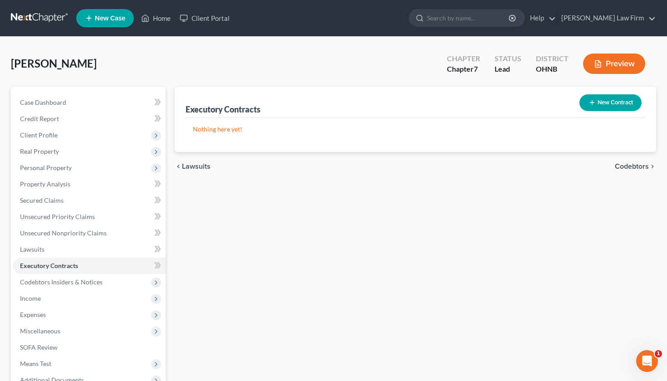
click at [622, 109] on button "New Contract" at bounding box center [610, 102] width 62 height 17
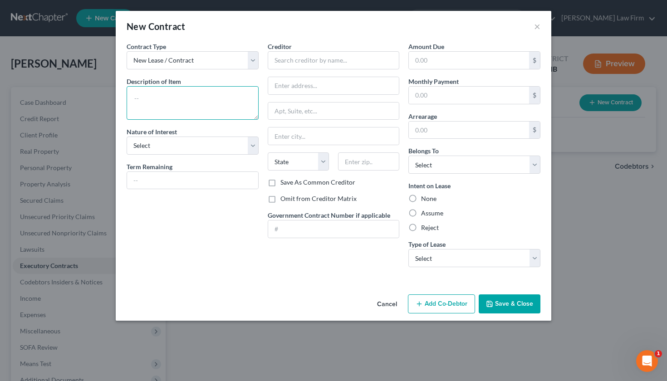
click at [208, 95] on textarea at bounding box center [193, 103] width 132 height 34
type textarea "Apartment"
select select "3"
click at [170, 183] on input "text" at bounding box center [192, 180] width 131 height 17
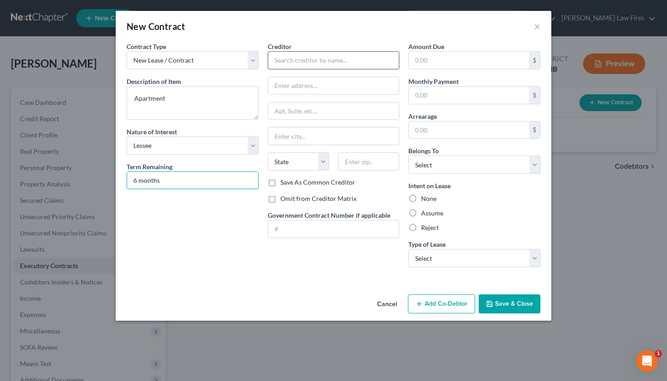
type input "6 months"
click at [312, 61] on input "text" at bounding box center [334, 60] width 132 height 18
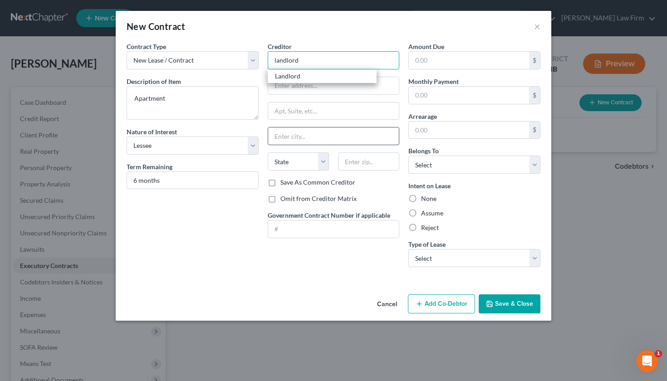
type input "landlord"
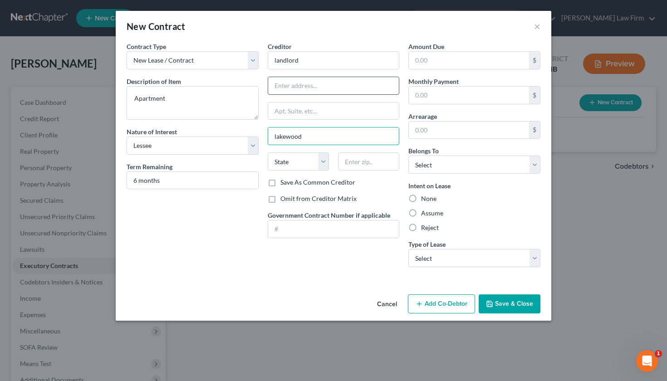
type input "lakewood"
type input "13559 madison"
select select "36"
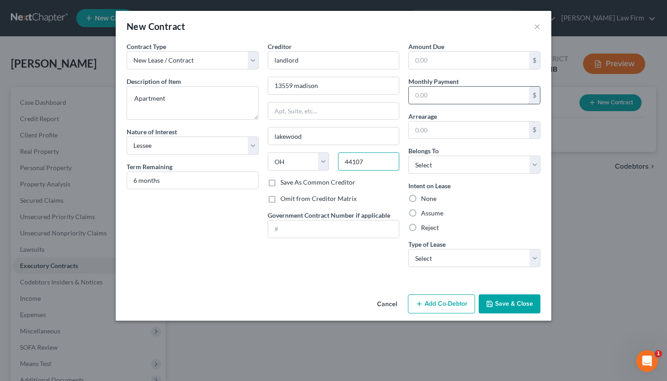
type input "44107"
type input "Lakewood"
click at [455, 99] on input "text" at bounding box center [469, 95] width 120 height 17
type input "2"
type input "1,500"
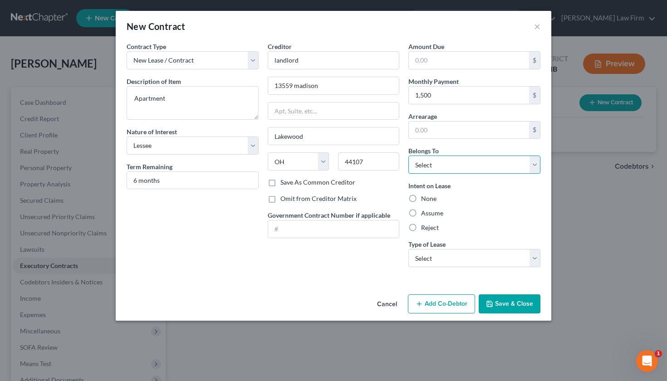
select select "0"
click at [423, 230] on label "Reject" at bounding box center [430, 227] width 18 height 9
click at [424, 229] on input "Reject" at bounding box center [427, 226] width 6 height 6
radio input "true"
select select "0"
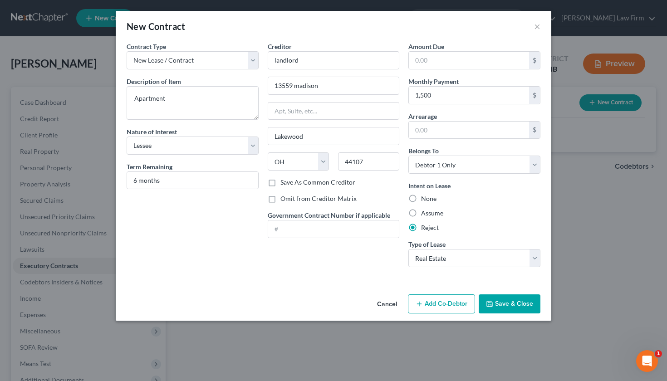
click at [497, 303] on button "Save & Close" at bounding box center [509, 303] width 62 height 19
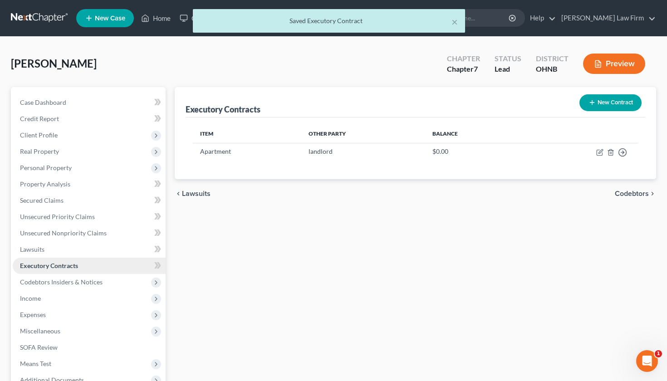
click at [121, 264] on link "Executory Contracts" at bounding box center [89, 266] width 153 height 16
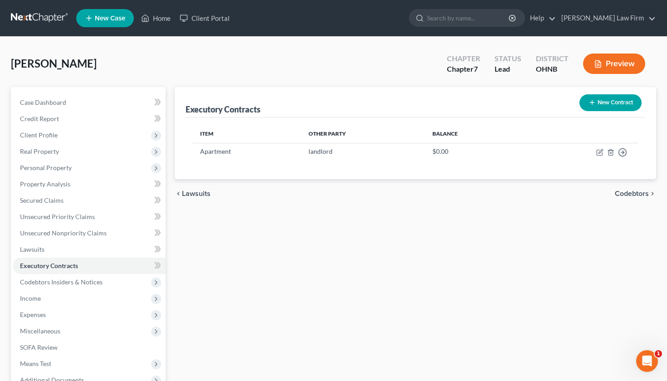
click at [594, 105] on icon "button" at bounding box center [591, 102] width 7 height 7
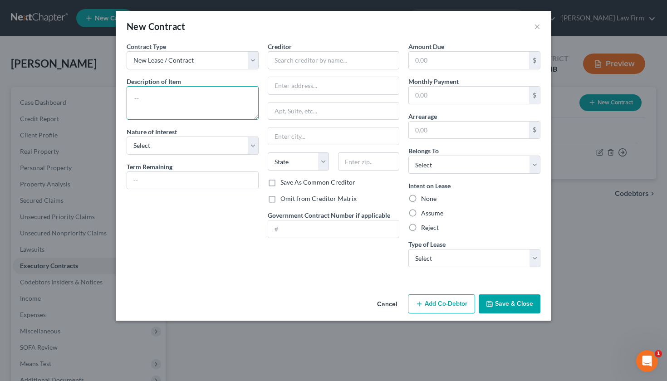
click at [208, 102] on textarea at bounding box center [193, 103] width 132 height 34
type textarea "Jeep"
select select "0"
click at [180, 174] on input "text" at bounding box center [192, 180] width 131 height 17
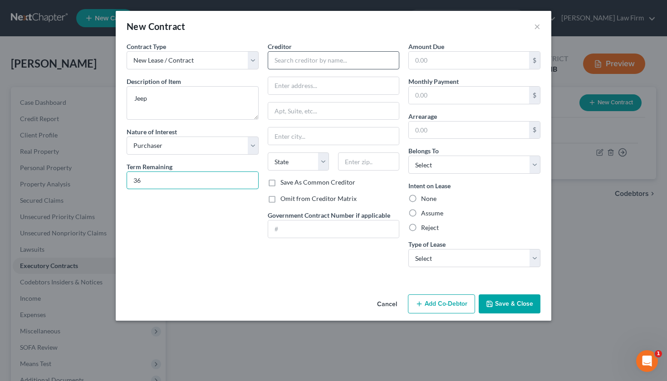
type input "36"
click at [293, 64] on input "text" at bounding box center [334, 60] width 132 height 18
type input "chrysler"
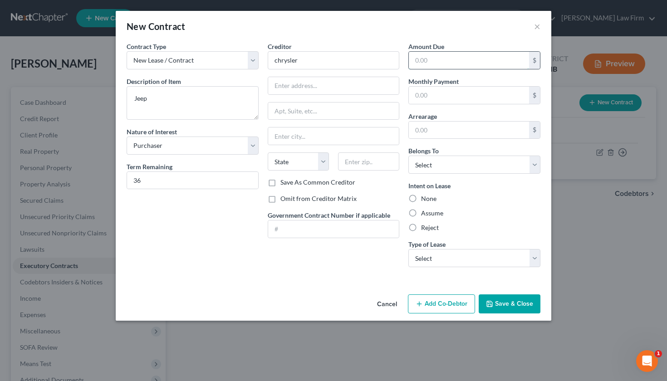
click at [447, 58] on input "text" at bounding box center [469, 60] width 120 height 17
type input "37,000"
click at [444, 95] on input "text" at bounding box center [469, 95] width 120 height 17
type input "500"
click at [421, 227] on label "Reject" at bounding box center [430, 227] width 18 height 9
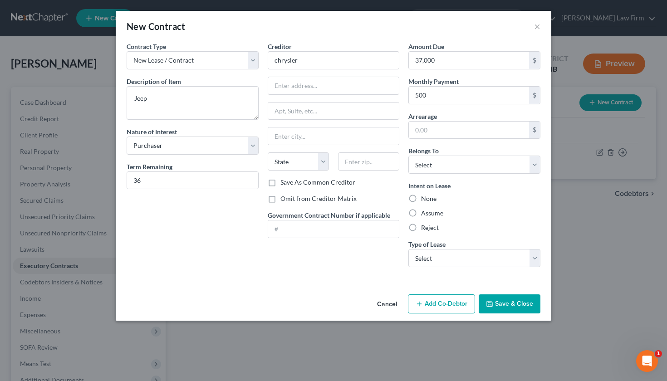
click at [424, 227] on input "Reject" at bounding box center [427, 226] width 6 height 6
radio input "true"
click at [385, 306] on button "Cancel" at bounding box center [387, 304] width 34 height 18
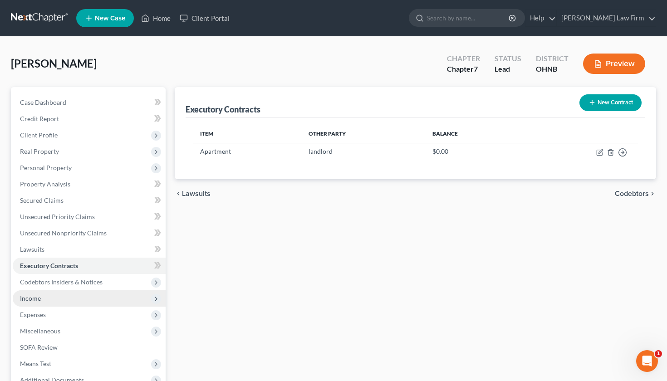
click at [92, 300] on span "Income" at bounding box center [89, 298] width 153 height 16
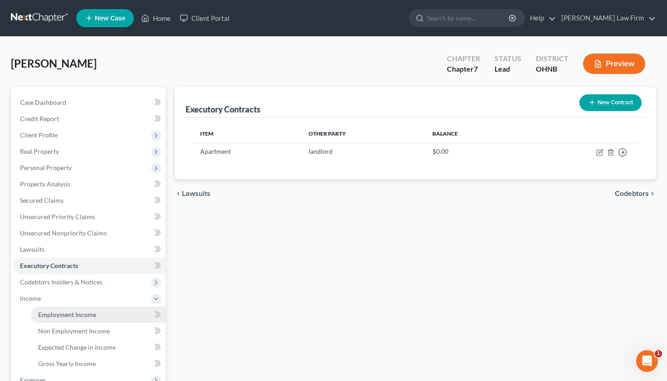
click at [88, 316] on span "Employment Income" at bounding box center [67, 315] width 58 height 8
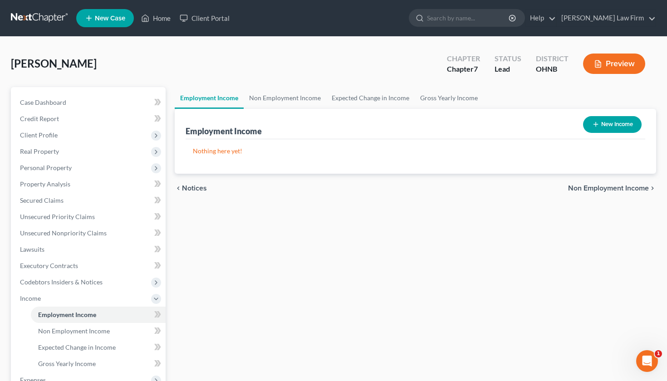
click at [619, 127] on button "New Income" at bounding box center [612, 124] width 58 height 17
select select "0"
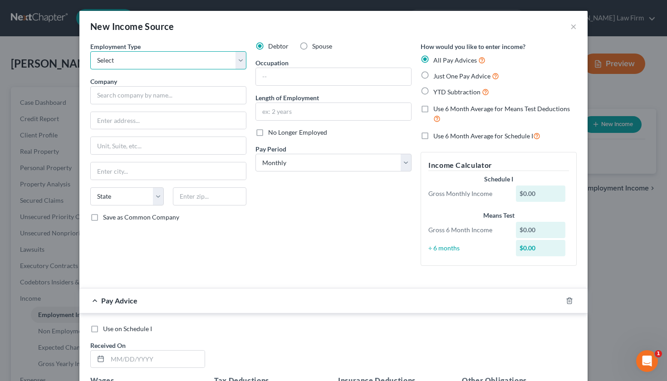
select select "0"
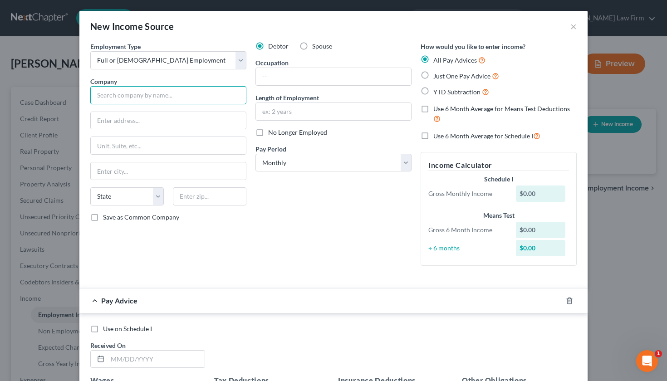
click at [214, 91] on input "text" at bounding box center [168, 95] width 156 height 18
type input "pizza"
type input "cleveland"
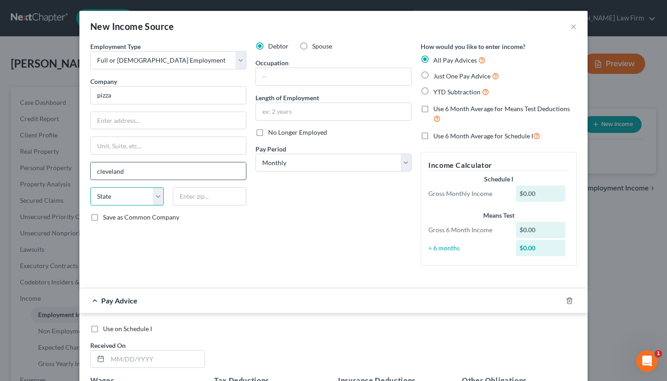
select select "36"
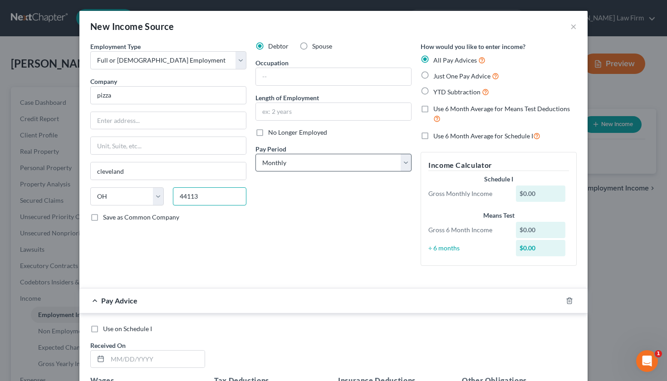
type input "44113"
type input "[GEOGRAPHIC_DATA]"
click at [384, 117] on input "text" at bounding box center [333, 111] width 155 height 17
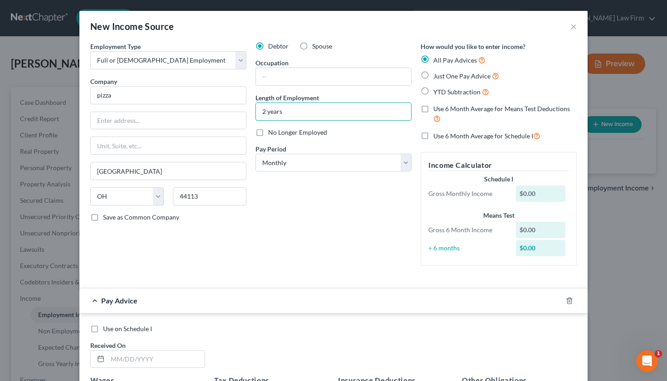
type input "2 years"
click at [534, 190] on div "$0.00" at bounding box center [541, 193] width 50 height 16
click at [535, 189] on div "$0.00" at bounding box center [541, 193] width 50 height 16
click at [539, 187] on div "$0.00" at bounding box center [541, 193] width 50 height 16
click at [433, 76] on label "Just One Pay Advice" at bounding box center [466, 76] width 66 height 10
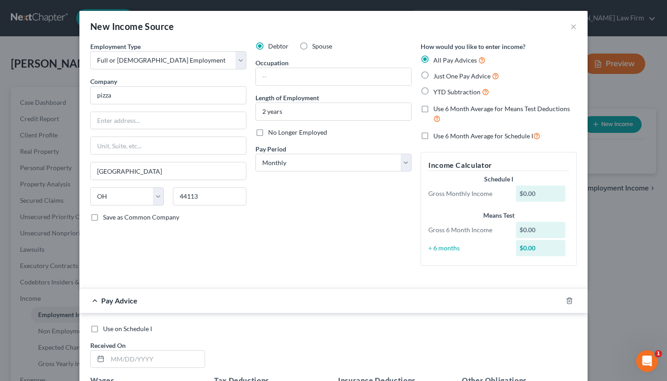
click at [437, 76] on input "Just One Pay Advice" at bounding box center [440, 74] width 6 height 6
radio input "true"
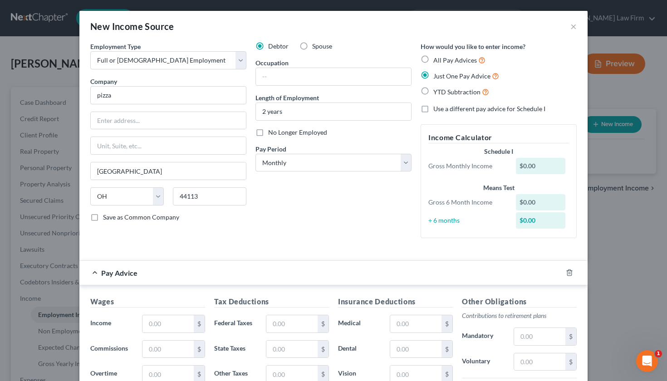
click at [537, 166] on div "$0.00" at bounding box center [541, 166] width 50 height 16
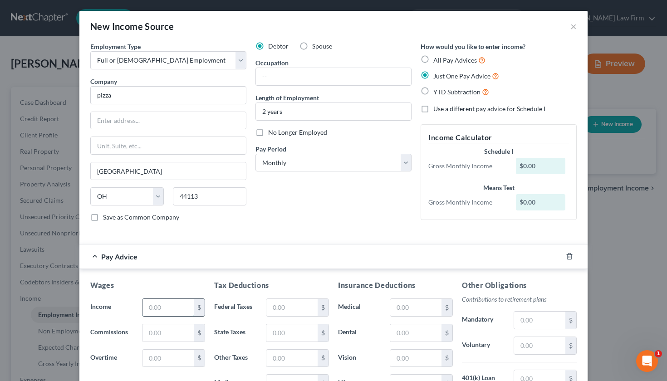
click at [176, 310] on input "text" at bounding box center [167, 307] width 51 height 17
type input "2,100"
click at [177, 328] on input "text" at bounding box center [167, 332] width 51 height 17
type input "500"
click at [348, 326] on label "Dental" at bounding box center [359, 333] width 52 height 18
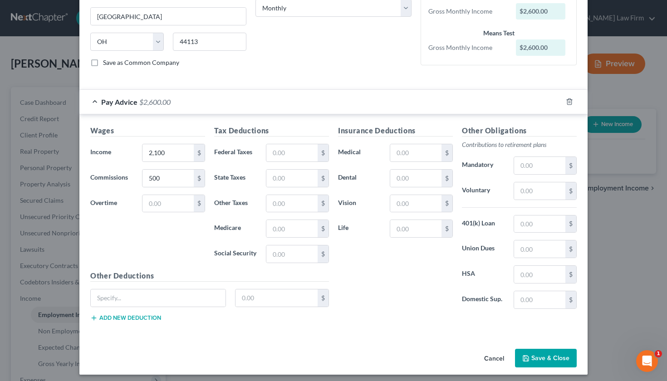
scroll to position [159, 0]
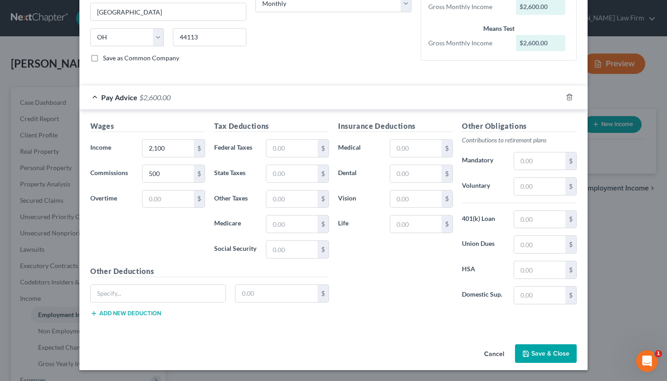
click at [539, 350] on button "Save & Close" at bounding box center [546, 353] width 62 height 19
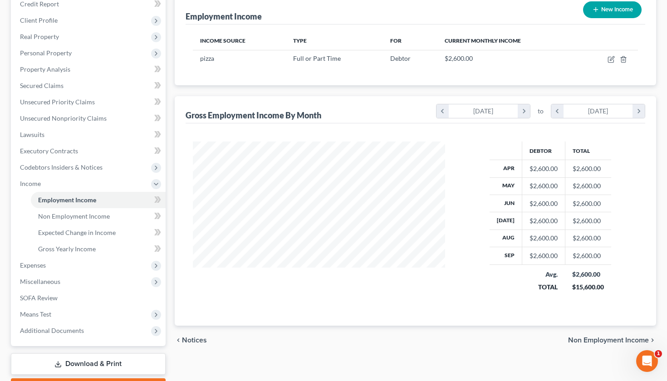
scroll to position [117, 0]
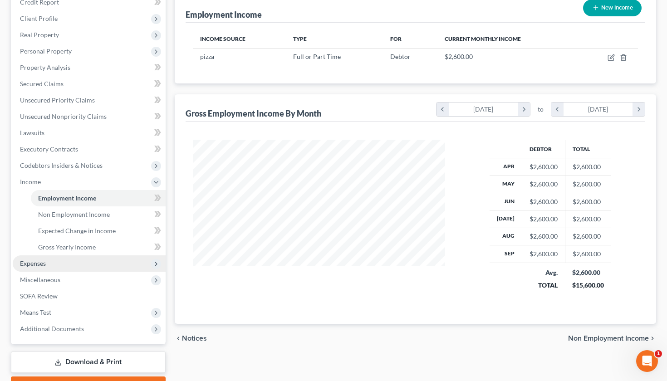
click at [87, 266] on span "Expenses" at bounding box center [89, 263] width 153 height 16
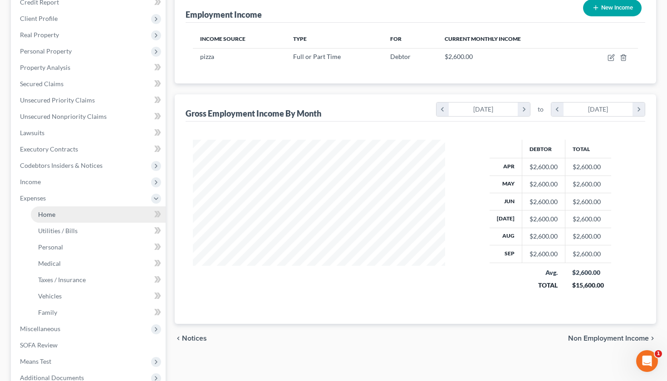
click at [91, 215] on link "Home" at bounding box center [98, 214] width 135 height 16
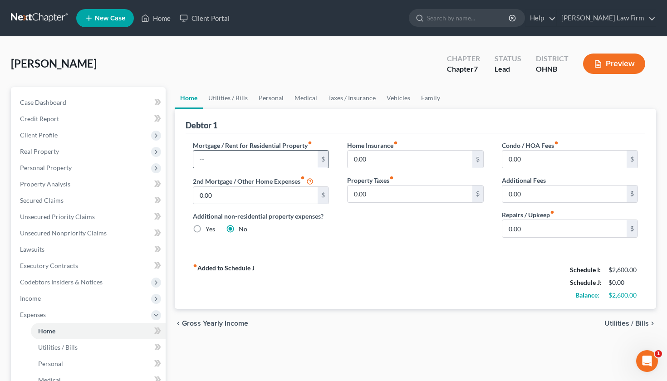
click at [323, 157] on div "$" at bounding box center [322, 159] width 11 height 17
click at [282, 161] on input "text" at bounding box center [255, 159] width 125 height 17
type input "1,500"
click at [61, 348] on span "Utilities / Bills" at bounding box center [57, 347] width 39 height 8
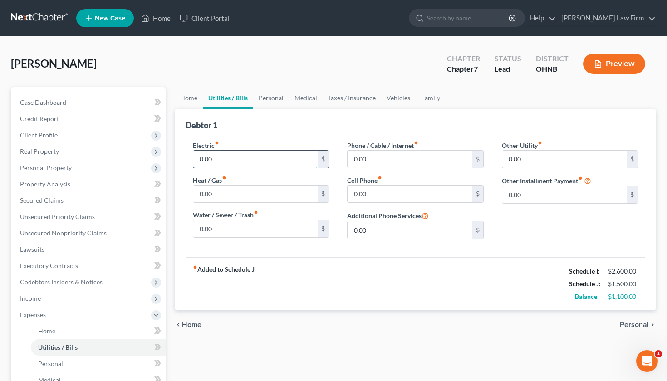
click at [229, 162] on input "0.00" at bounding box center [255, 159] width 125 height 17
type input "0"
type input "1"
type input "50"
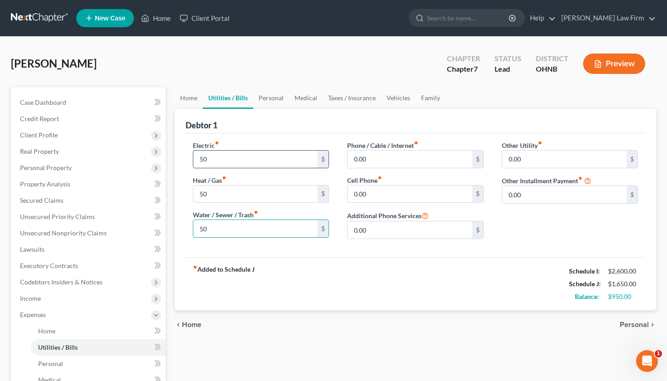
type input "50"
click at [635, 327] on span "Personal" at bounding box center [633, 324] width 29 height 7
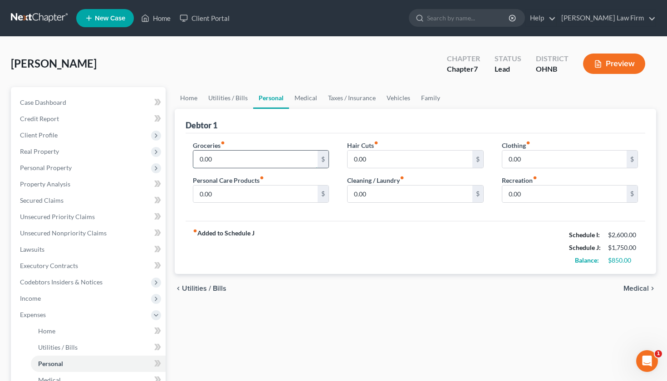
click at [306, 159] on input "0.00" at bounding box center [255, 159] width 125 height 17
type input "0"
type input "5"
type input "500"
type input "60"
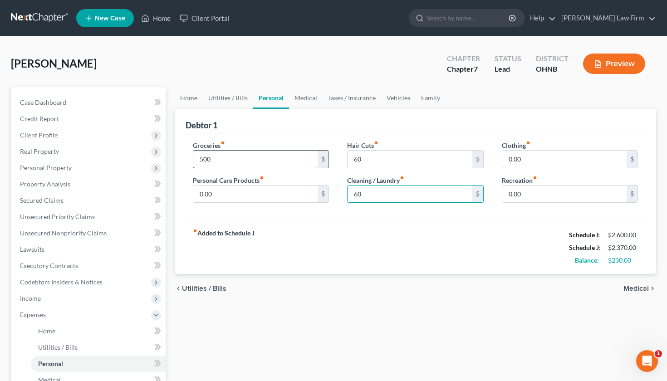
type input "60"
click at [237, 186] on input "0.00" at bounding box center [255, 193] width 125 height 17
type input "60.00"
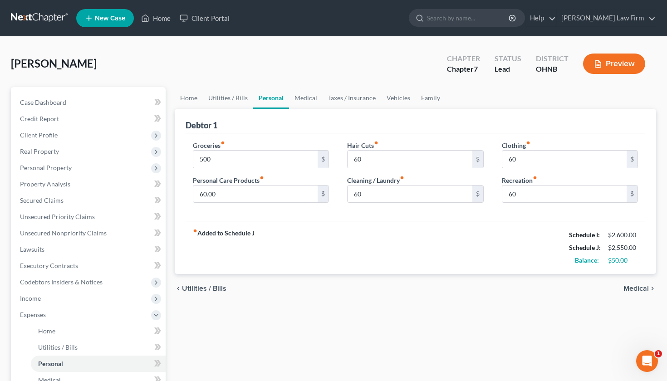
click at [632, 290] on span "Medical" at bounding box center [635, 288] width 25 height 7
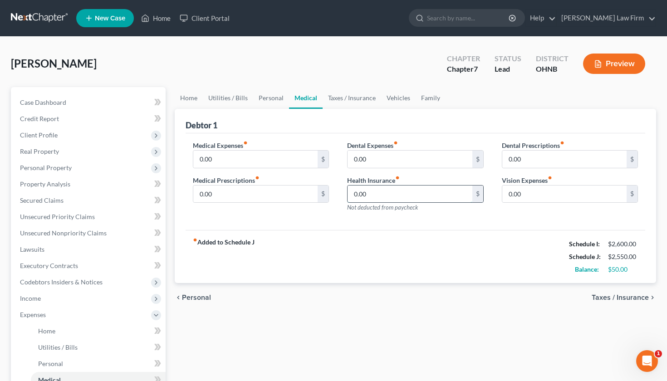
click at [393, 195] on input "0.00" at bounding box center [409, 193] width 125 height 17
click at [283, 157] on input "0.00" at bounding box center [255, 159] width 125 height 17
type input "0"
type input "50"
click at [378, 190] on input "0.00" at bounding box center [409, 193] width 125 height 17
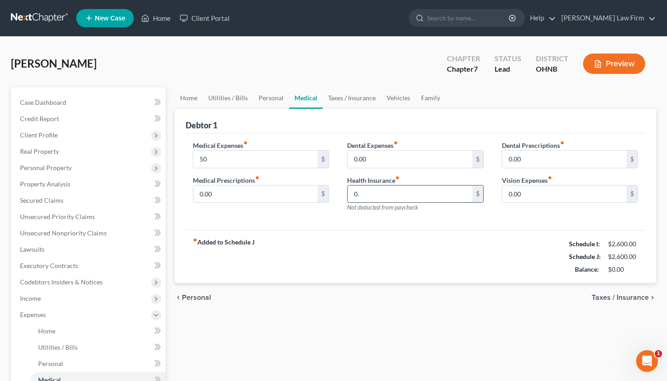
type input "0"
type input "100"
click at [634, 297] on span "Taxes / Insurance" at bounding box center [619, 297] width 57 height 7
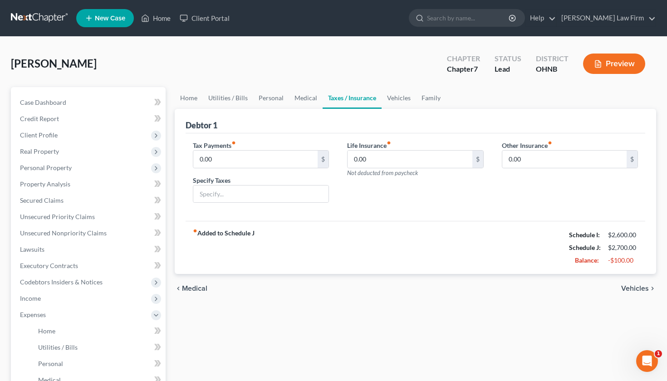
click at [635, 289] on span "Vehicles" at bounding box center [635, 288] width 28 height 7
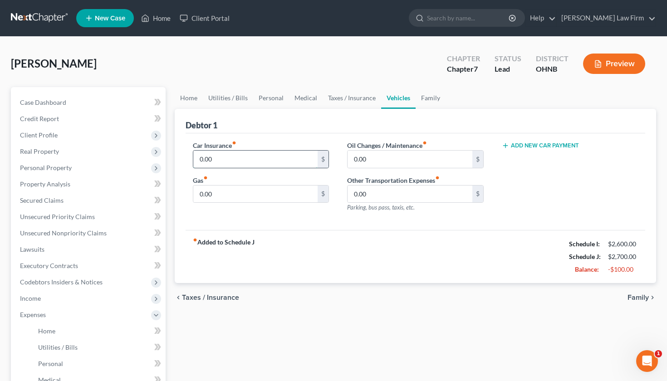
click at [283, 163] on input "0.00" at bounding box center [255, 159] width 125 height 17
type input "0"
type input "150"
type input "200"
type input "50"
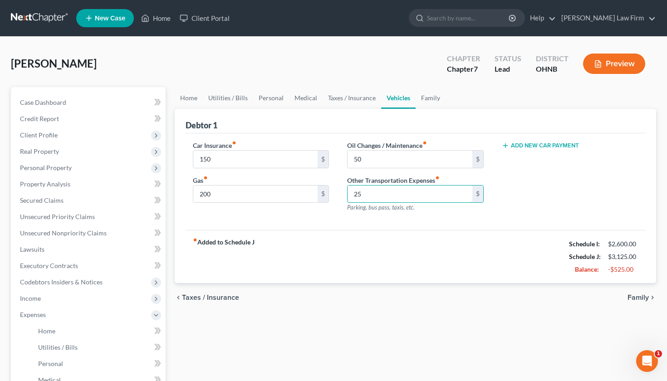
type input "25"
click at [632, 296] on span "Family" at bounding box center [637, 297] width 21 height 7
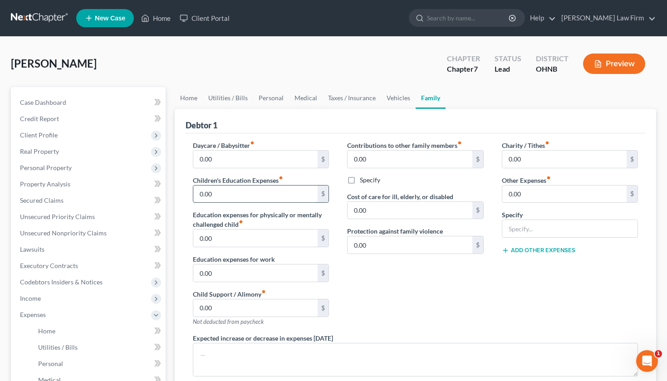
click at [306, 197] on input "0.00" at bounding box center [255, 193] width 125 height 17
type input "0"
click at [562, 301] on div "Charity / Tithes fiber_manual_record 0.00 $ Other Expenses fiber_manual_record …" at bounding box center [569, 237] width 155 height 193
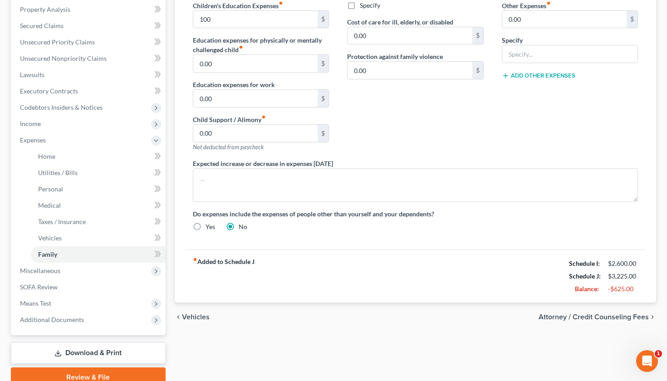
scroll to position [189, 0]
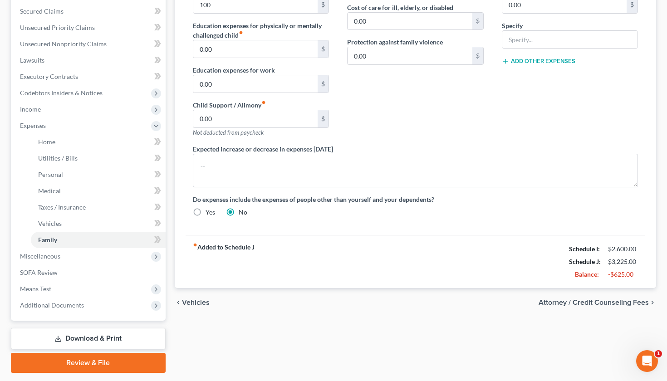
click at [601, 305] on span "Attorney / Credit Counseling Fees" at bounding box center [593, 302] width 110 height 7
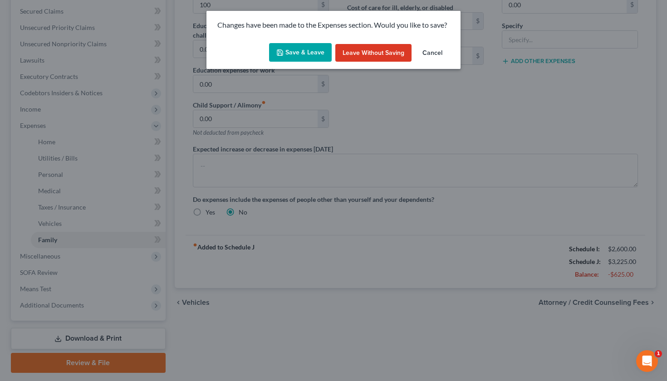
click at [290, 47] on button "Save & Leave" at bounding box center [300, 52] width 63 height 19
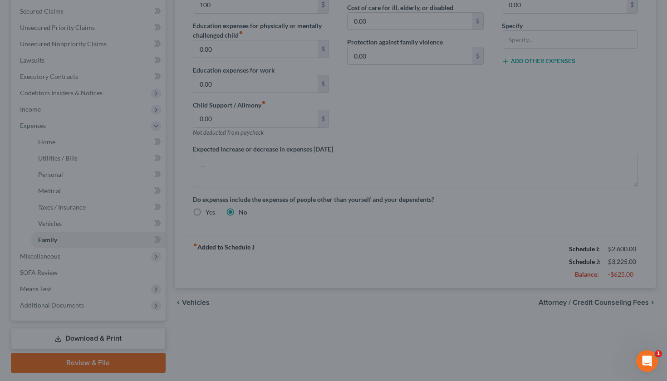
type input "100.00"
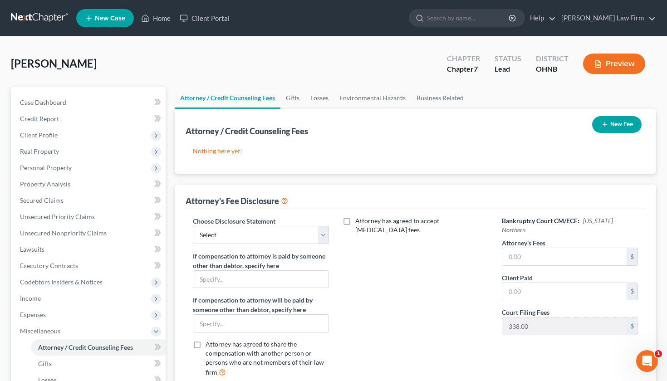
click at [611, 130] on button "New Fee" at bounding box center [616, 124] width 49 height 17
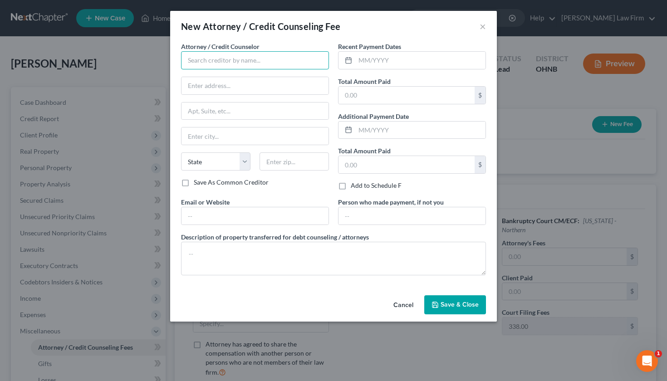
click at [283, 57] on input "text" at bounding box center [255, 60] width 148 height 18
type input "[PERSON_NAME]"
click at [362, 167] on input "text" at bounding box center [406, 164] width 136 height 17
type input "600"
click at [458, 304] on span "Save & Close" at bounding box center [459, 305] width 38 height 8
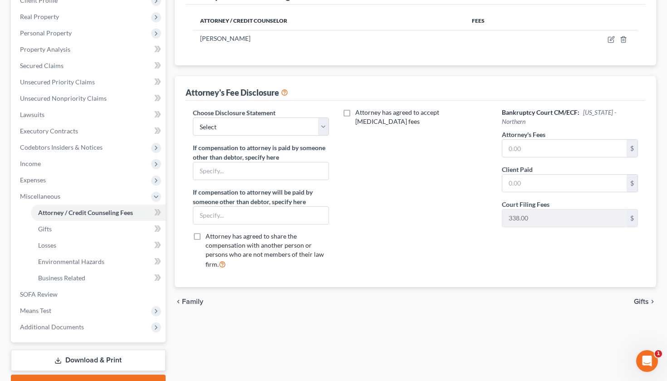
scroll to position [143, 0]
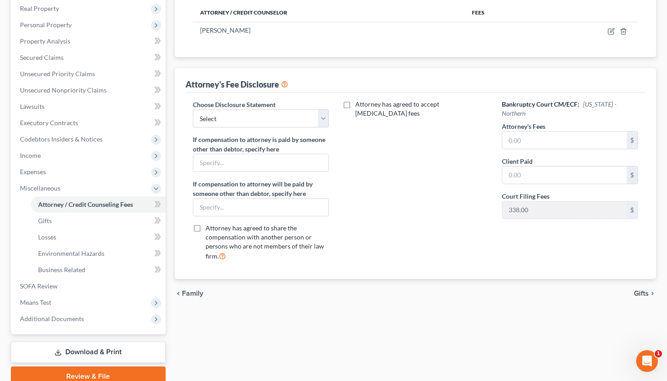
click at [643, 292] on span "Gifts" at bounding box center [640, 293] width 15 height 7
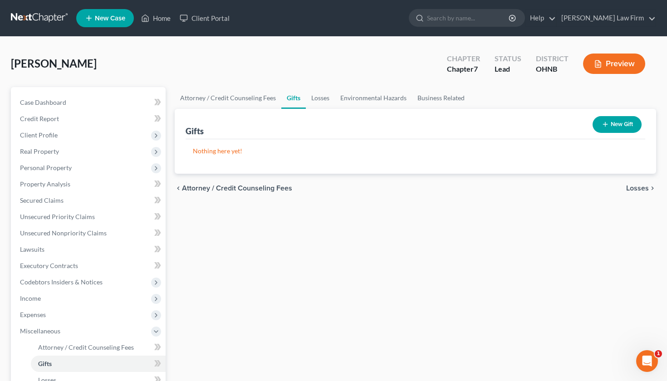
click at [625, 122] on button "New Gift" at bounding box center [616, 124] width 49 height 17
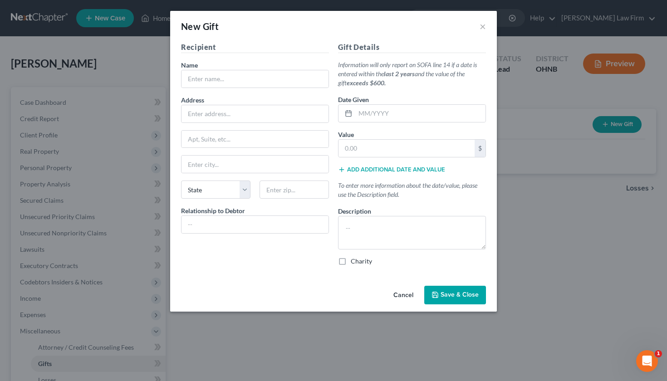
click at [408, 297] on button "Cancel" at bounding box center [403, 296] width 34 height 18
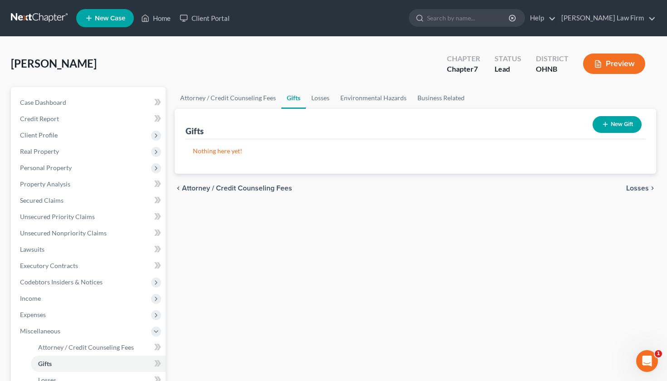
click at [641, 188] on span "Losses" at bounding box center [637, 188] width 23 height 7
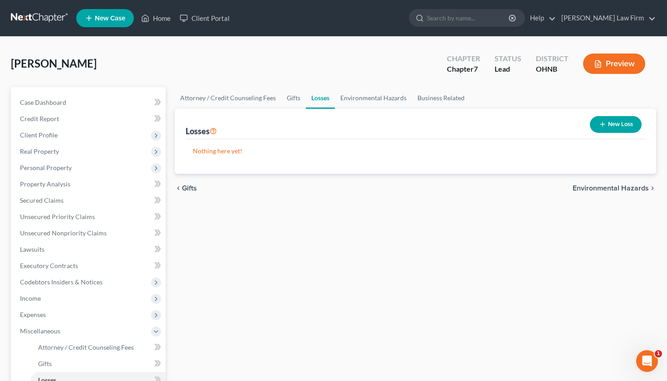
click at [641, 187] on span "Environmental Hazards" at bounding box center [610, 188] width 76 height 7
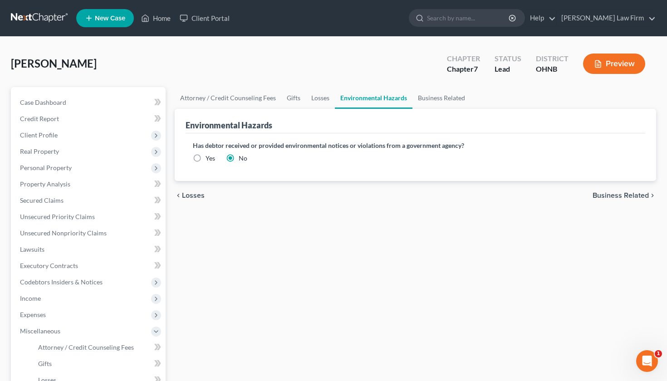
click at [638, 193] on span "Business Related" at bounding box center [620, 195] width 56 height 7
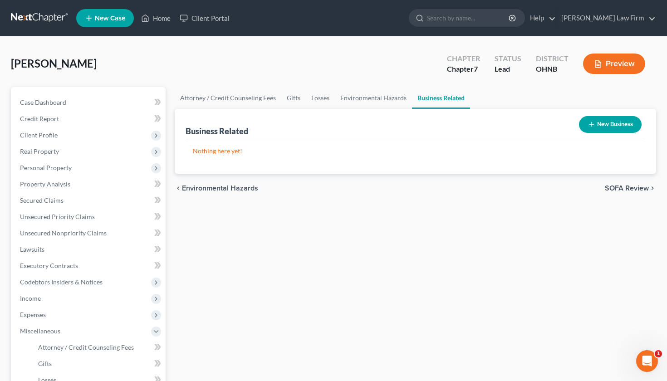
click at [638, 191] on span "SOFA Review" at bounding box center [626, 188] width 44 height 7
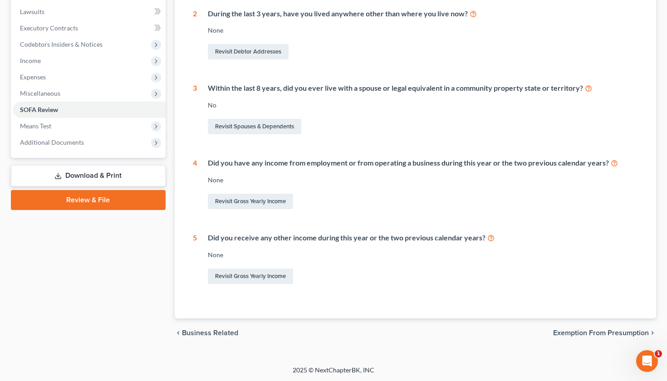
scroll to position [237, 0]
click at [610, 332] on span "Exemption from Presumption" at bounding box center [601, 333] width 96 height 7
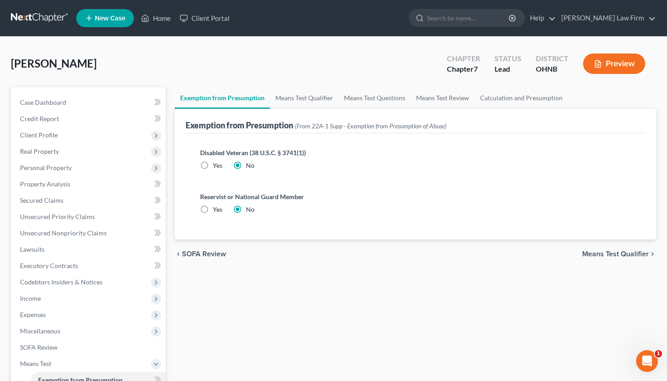
click at [630, 255] on span "Means Test Qualifier" at bounding box center [615, 253] width 67 height 7
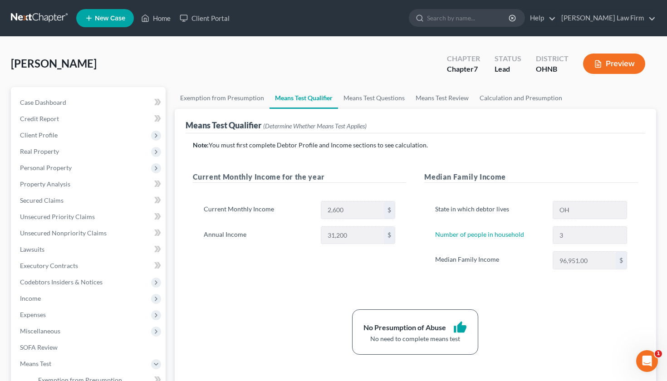
click at [545, 326] on div "No Presumption of Abuse thumb_up No need to complete means test" at bounding box center [415, 331] width 454 height 45
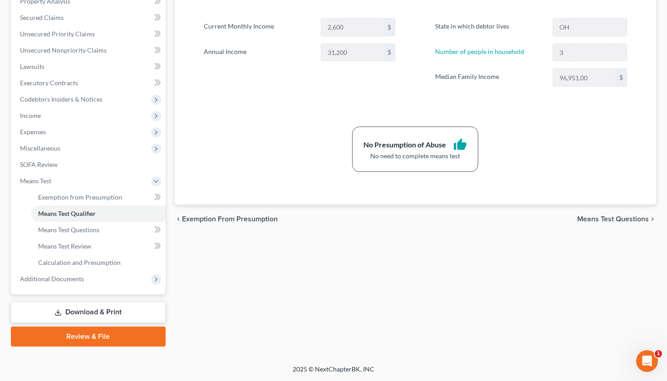
scroll to position [183, 0]
